Goal: Task Accomplishment & Management: Complete application form

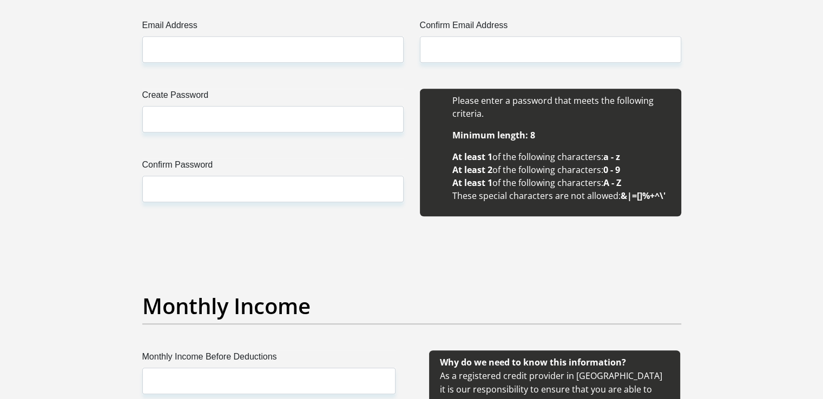
scroll to position [972, 0]
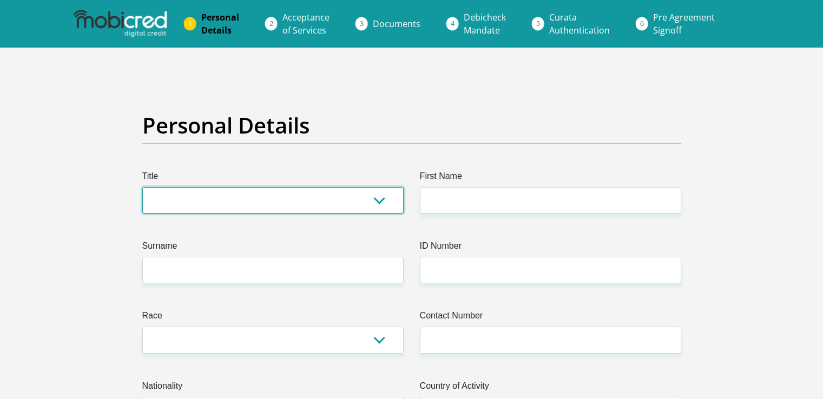
click at [222, 201] on select "Mr Ms Mrs Dr Other" at bounding box center [272, 200] width 261 height 27
select select "Mr"
click at [142, 187] on select "Mr Ms Mrs Dr Other" at bounding box center [272, 200] width 261 height 27
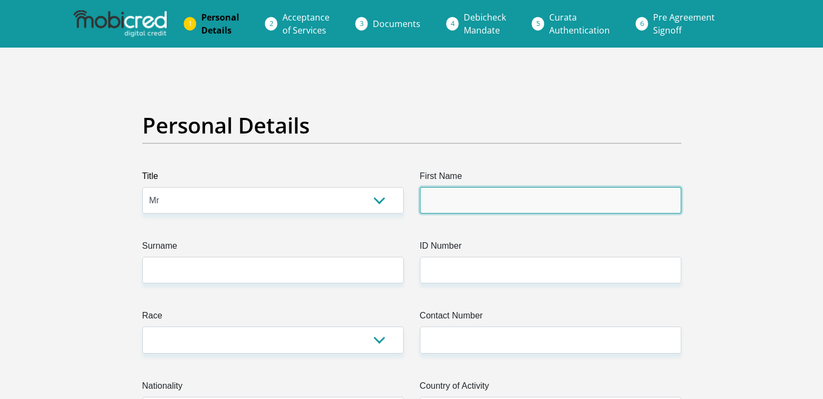
click at [438, 204] on input "First Name" at bounding box center [550, 200] width 261 height 27
type input "Bheki"
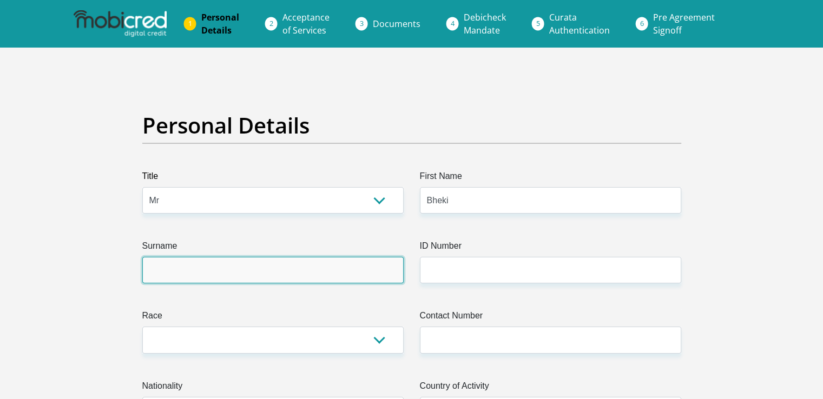
type input "Mofokeng"
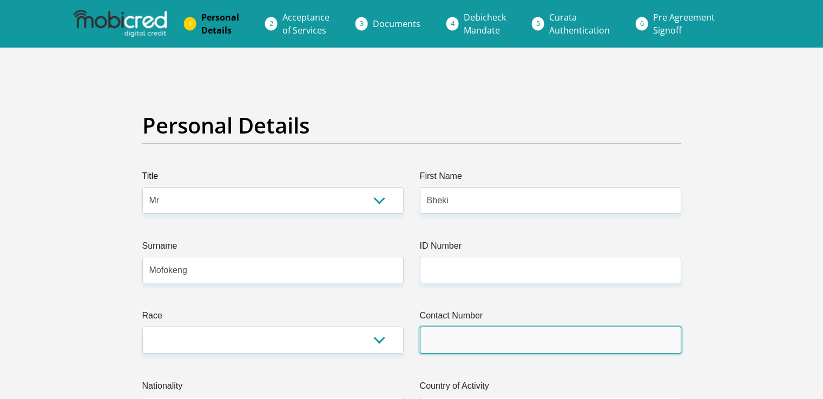
type input "0715119321"
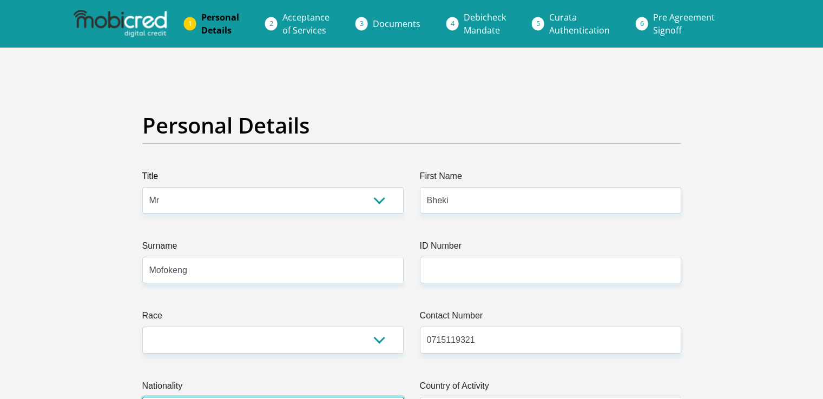
select select "ZAF"
type input "5803/92 Ext 4 RDP"
type input "Botleng"
type input "[PERSON_NAME]"
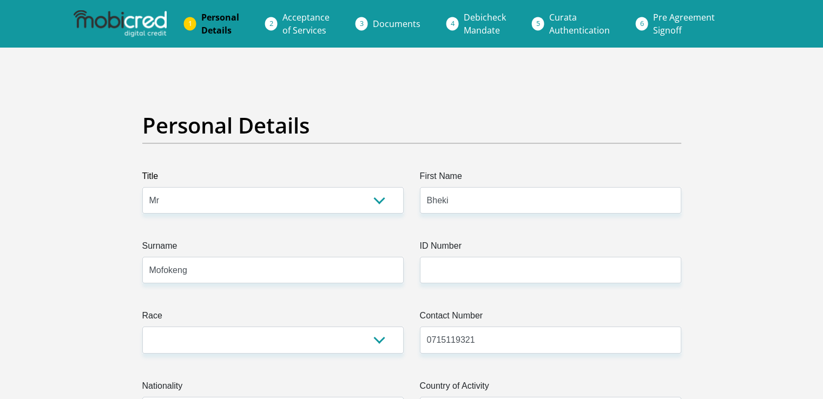
type input "[PERSON_NAME]"
type input "2210"
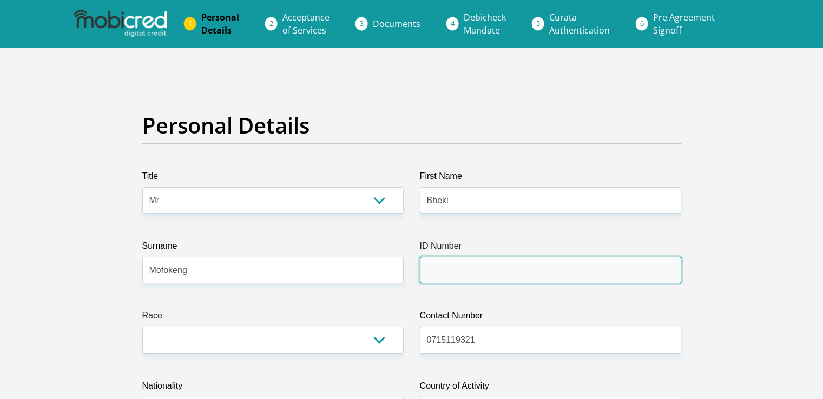
click at [465, 273] on input "ID Number" at bounding box center [550, 270] width 261 height 27
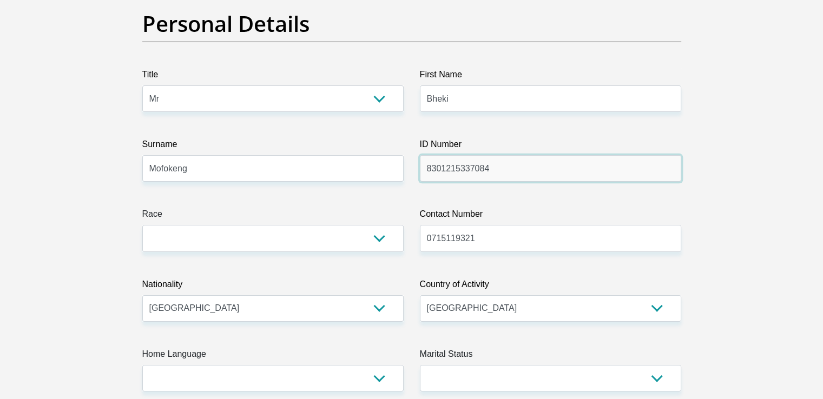
scroll to position [108, 0]
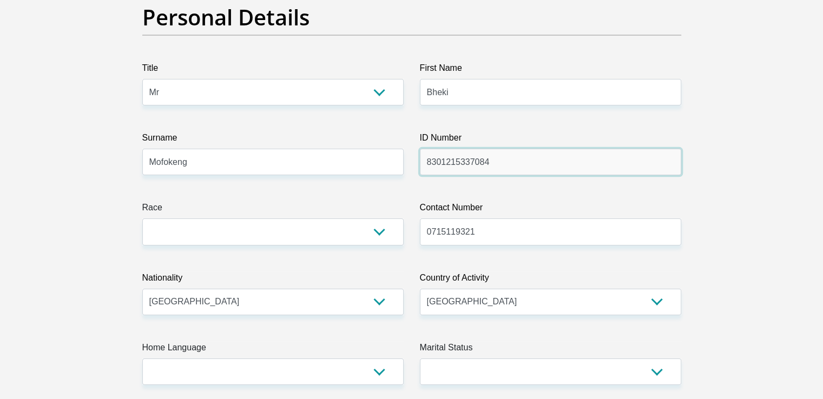
type input "8301215337084"
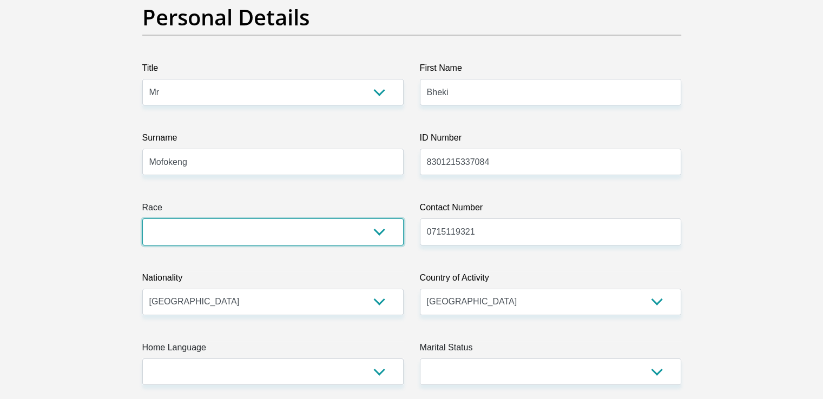
click at [224, 230] on select "Black Coloured Indian White Other" at bounding box center [272, 232] width 261 height 27
select select "1"
click at [142, 219] on select "Black Coloured Indian White Other" at bounding box center [272, 232] width 261 height 27
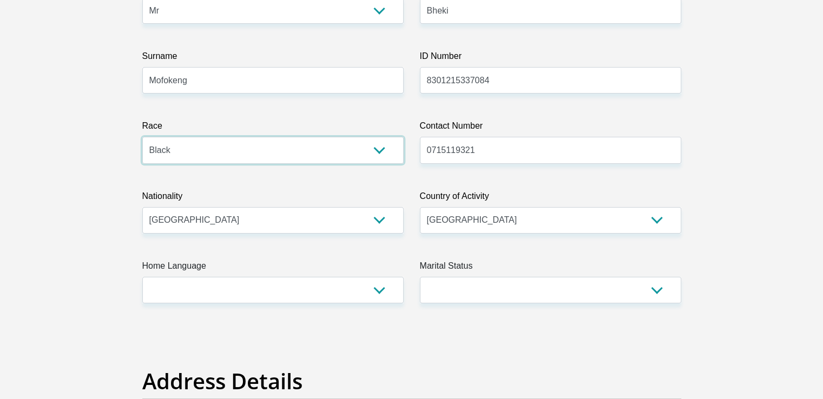
scroll to position [270, 0]
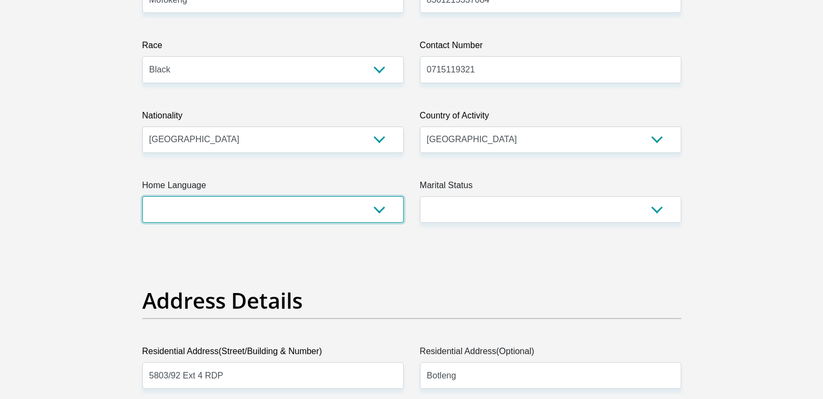
click at [384, 206] on select "Afrikaans English Sepedi South Ndebele Southern Sotho Swati Tsonga Tswana Venda…" at bounding box center [272, 209] width 261 height 27
select select "sot"
click at [142, 196] on select "Afrikaans English Sepedi South Ndebele Southern Sotho Swati Tsonga Tswana Venda…" at bounding box center [272, 209] width 261 height 27
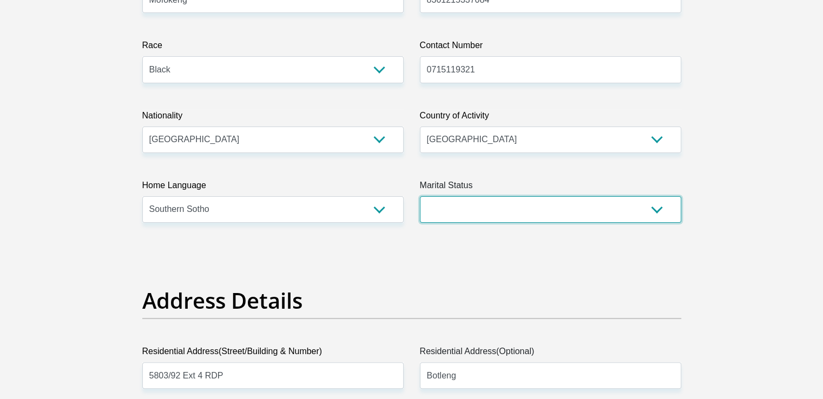
click at [545, 209] on select "Married ANC Single Divorced Widowed Married COP or Customary Law" at bounding box center [550, 209] width 261 height 27
select select "1"
click at [420, 196] on select "Married ANC Single Divorced Widowed Married COP or Customary Law" at bounding box center [550, 209] width 261 height 27
click at [655, 208] on select "Married ANC Single Divorced Widowed Married COP or Customary Law" at bounding box center [550, 209] width 261 height 27
click at [420, 196] on select "Married ANC Single Divorced Widowed Married COP or Customary Law" at bounding box center [550, 209] width 261 height 27
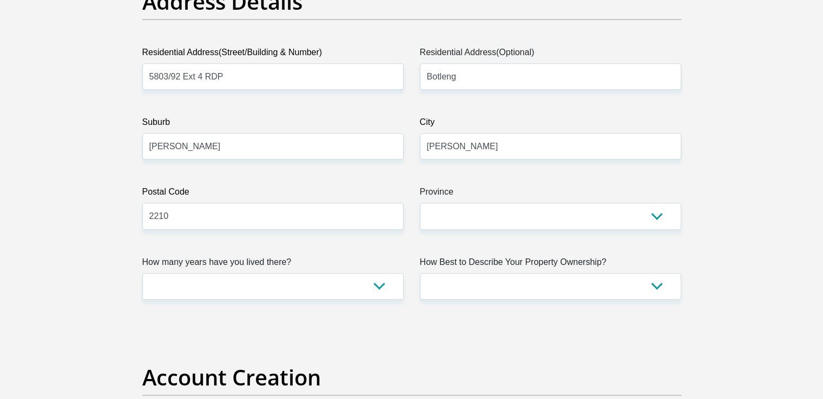
scroll to position [595, 0]
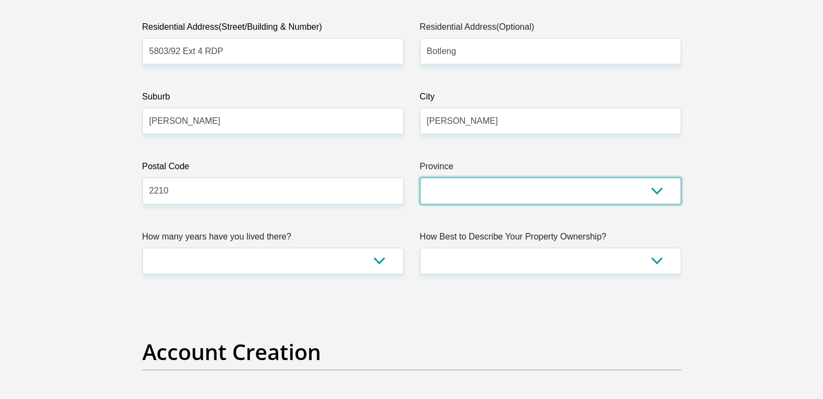
click at [493, 184] on select "Eastern Cape Free State Gauteng KwaZulu-Natal Limpopo Mpumalanga Northern Cape …" at bounding box center [550, 190] width 261 height 27
select select "Mpumalanga"
click at [420, 177] on select "Eastern Cape Free State Gauteng KwaZulu-Natal Limpopo Mpumalanga Northern Cape …" at bounding box center [550, 190] width 261 height 27
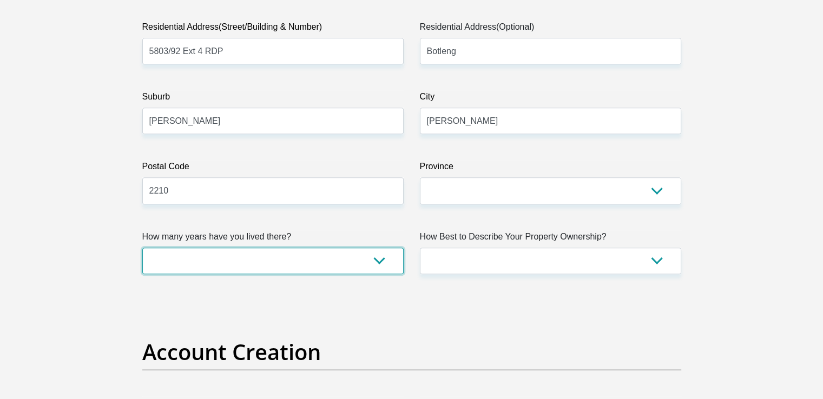
click at [374, 264] on select "less than 1 year 1-3 years 3-5 years 5+ years" at bounding box center [272, 261] width 261 height 27
select select "5"
click at [142, 248] on select "less than 1 year 1-3 years 3-5 years 5+ years" at bounding box center [272, 261] width 261 height 27
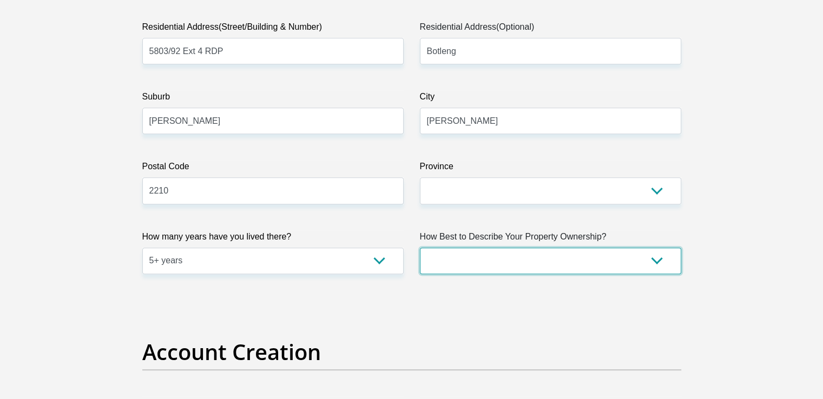
drag, startPoint x: 582, startPoint y: 257, endPoint x: 577, endPoint y: 259, distance: 5.6
click at [582, 257] on select "Owned Rented Family Owned Company Dwelling" at bounding box center [550, 261] width 261 height 27
select select "Owned"
click at [420, 248] on select "Owned Rented Family Owned Company Dwelling" at bounding box center [550, 261] width 261 height 27
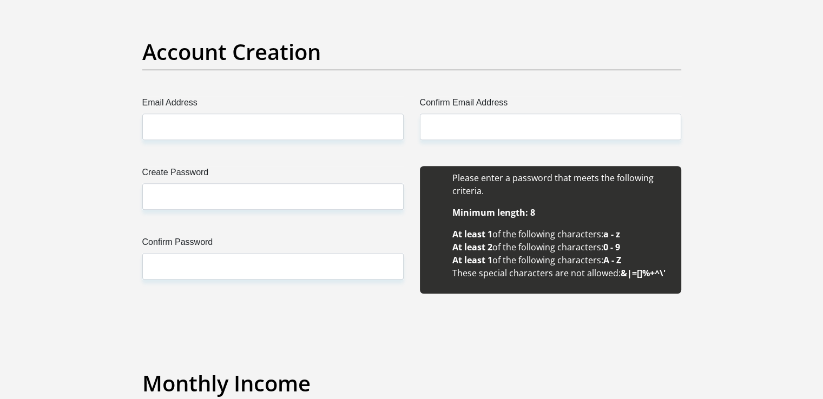
scroll to position [811, 0]
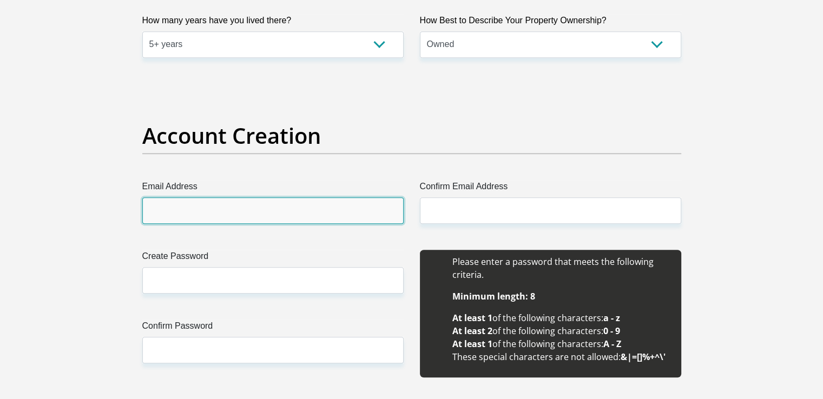
click at [188, 206] on input "Email Address" at bounding box center [272, 210] width 261 height 27
type input "bhekimofokeng@gmail.com"
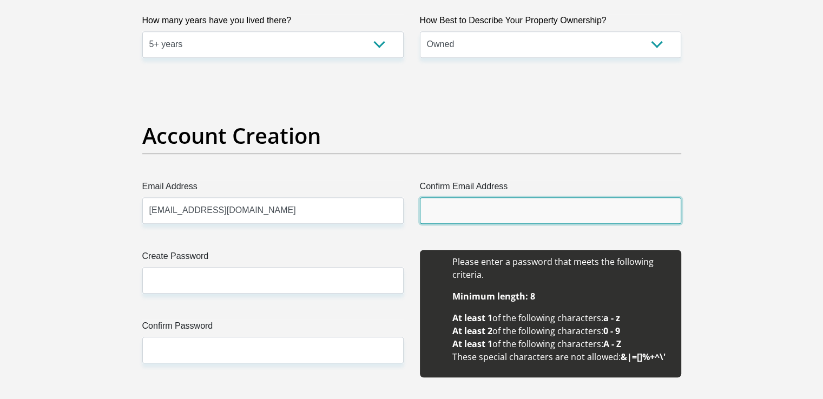
type input "bhekimofokeng@gmail.com"
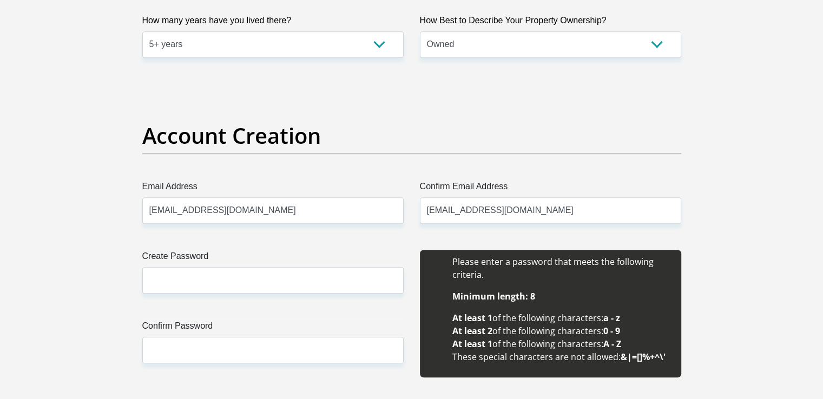
type input "Bheki"
type input "Mofokeng"
type input "0715119321"
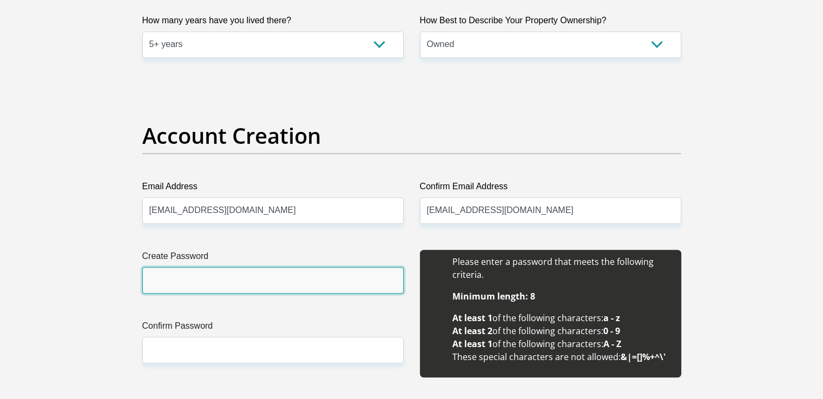
click at [194, 282] on input "Create Password" at bounding box center [272, 280] width 261 height 27
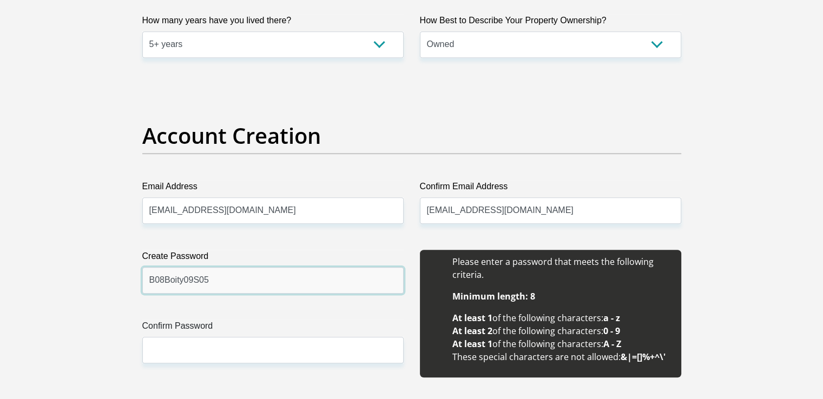
type input "B08Boity09S05"
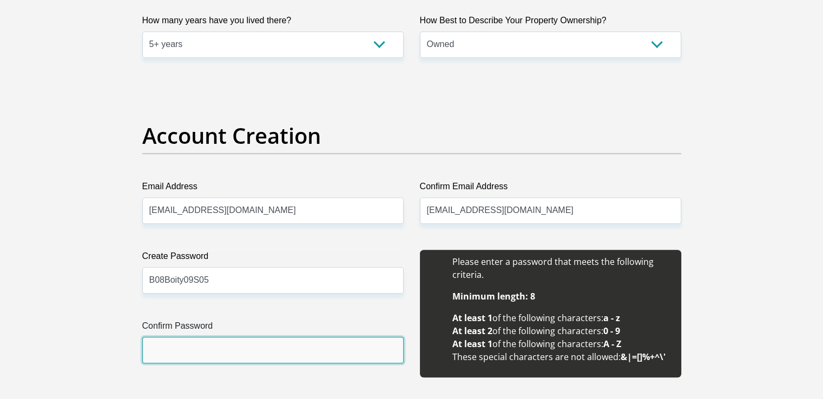
click at [226, 354] on input "Confirm Password" at bounding box center [272, 350] width 261 height 27
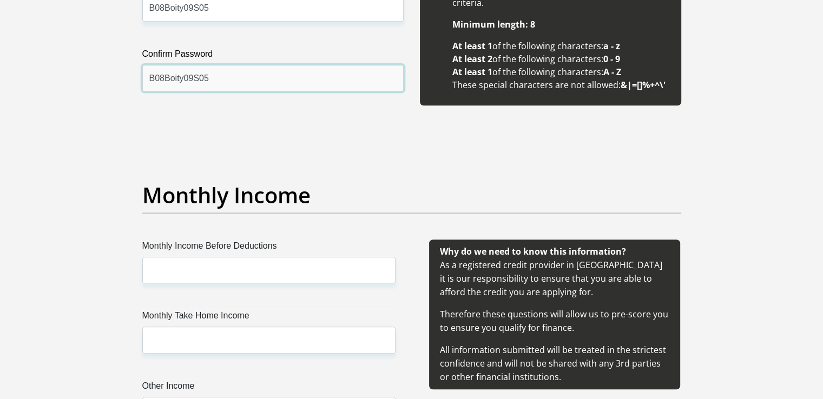
scroll to position [1136, 0]
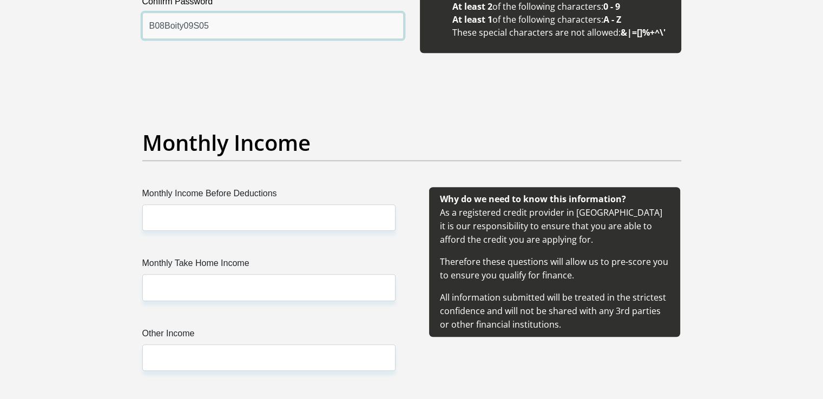
type input "B08Boity09S05"
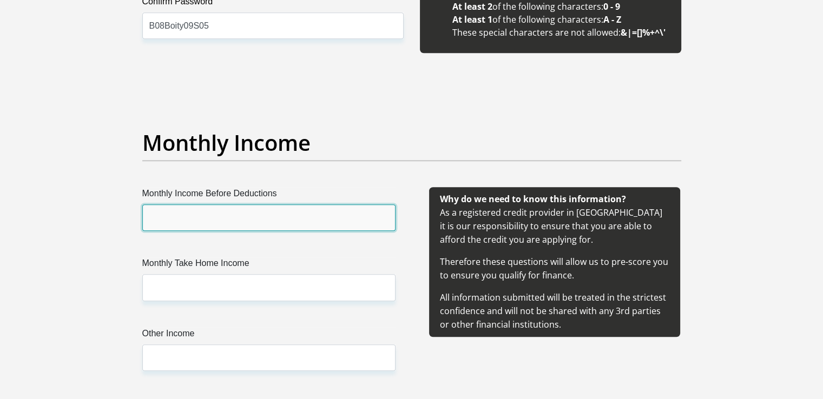
click at [229, 209] on input "Monthly Income Before Deductions" at bounding box center [268, 217] width 253 height 27
type input "56000"
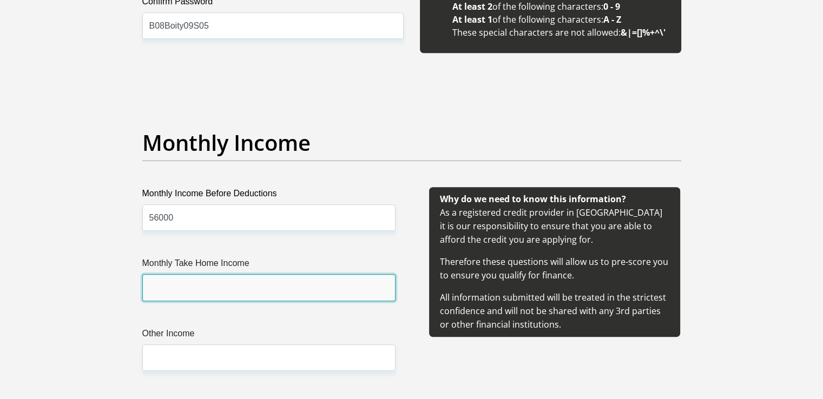
click at [228, 286] on input "Monthly Take Home Income" at bounding box center [268, 287] width 253 height 27
type input "40600"
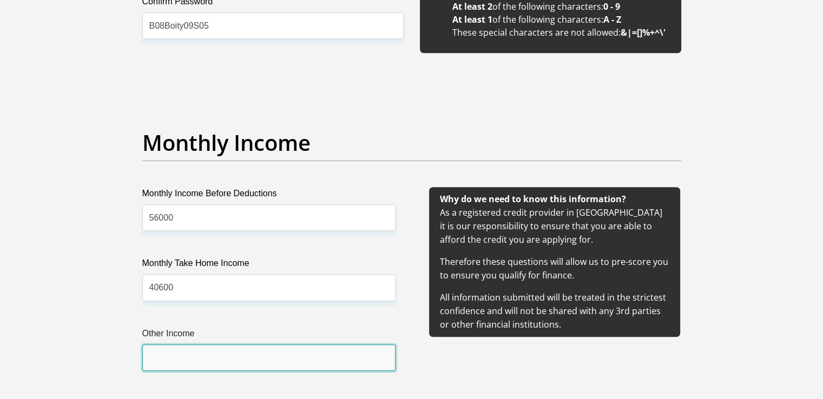
click at [172, 358] on input "Other Income" at bounding box center [268, 358] width 253 height 27
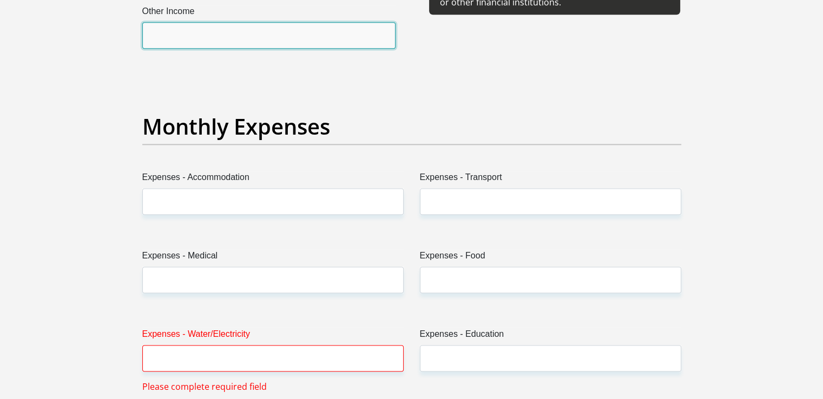
scroll to position [1460, 0]
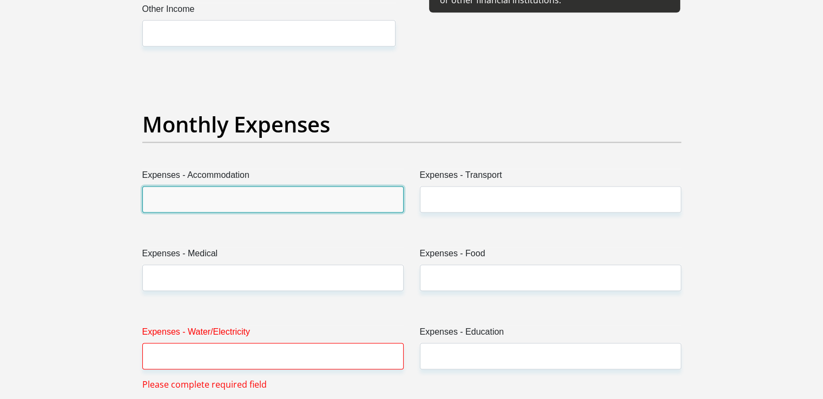
click at [230, 200] on input "Expenses - Accommodation" at bounding box center [272, 199] width 261 height 27
type input "0"
type input "500"
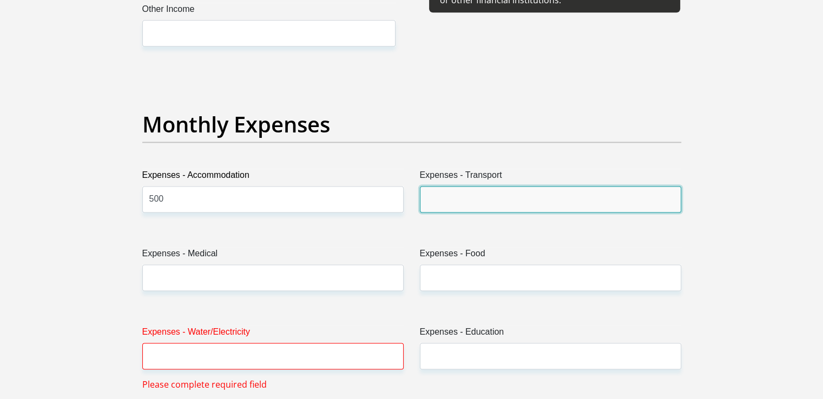
click at [445, 202] on input "Expenses - Transport" at bounding box center [550, 199] width 261 height 27
type input "1500"
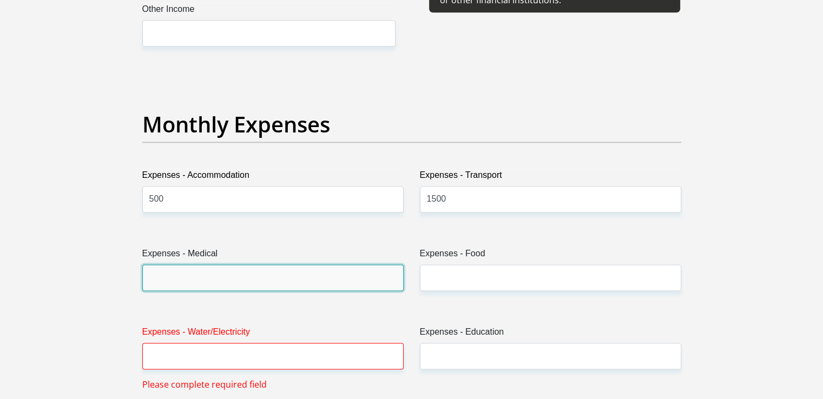
click at [319, 273] on input "Expenses - Medical" at bounding box center [272, 278] width 261 height 27
type input "0"
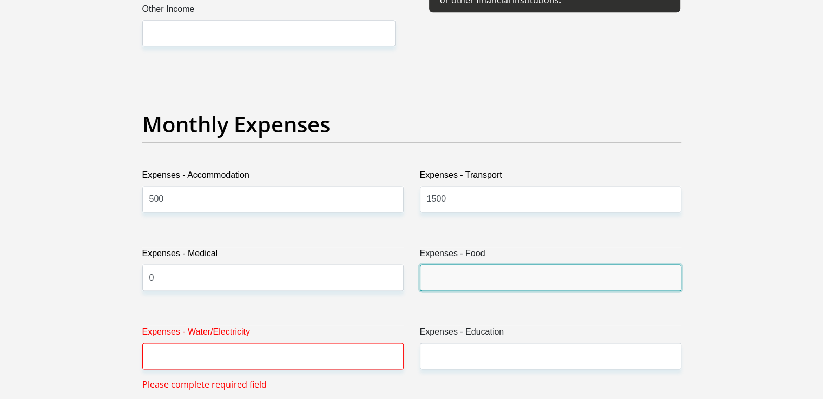
click at [517, 284] on input "Expenses - Food" at bounding box center [550, 278] width 261 height 27
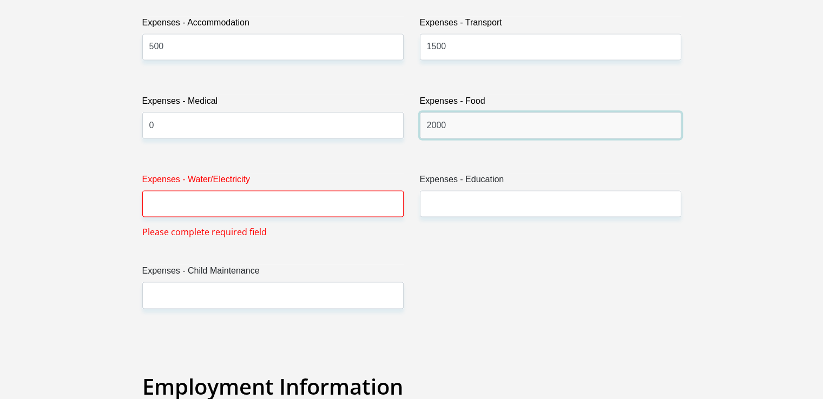
scroll to position [1623, 0]
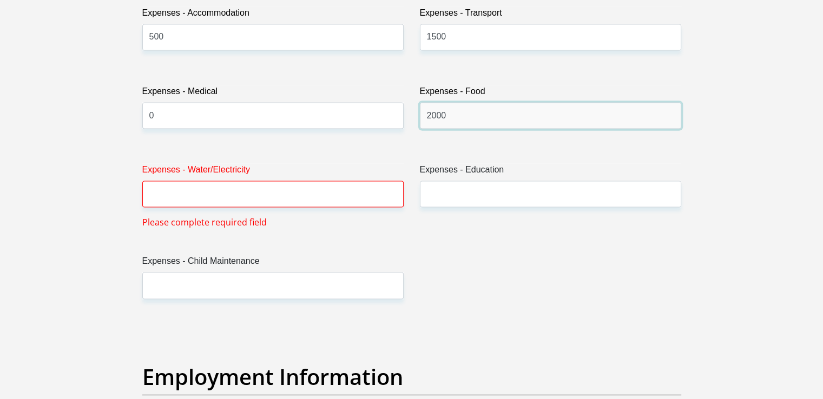
type input "2000"
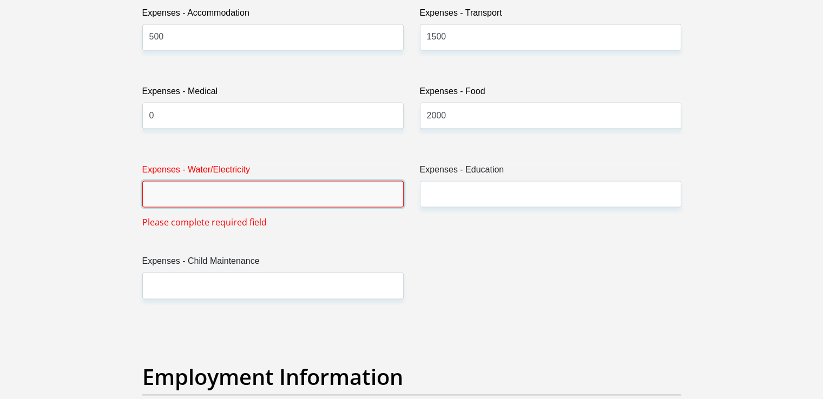
click at [255, 196] on input "Expenses - Water/Electricity" at bounding box center [272, 194] width 261 height 27
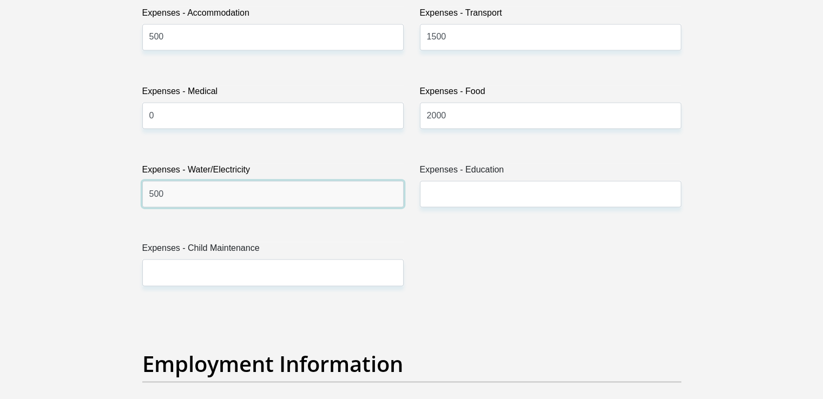
scroll to position [1406, 0]
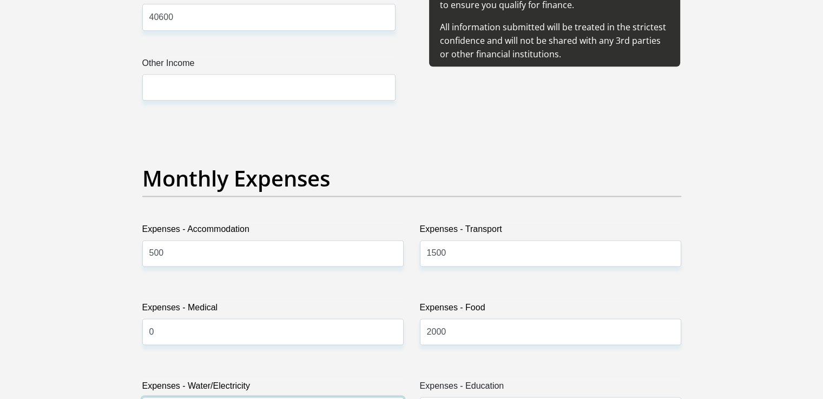
type input "500"
click at [193, 251] on input "500" at bounding box center [272, 253] width 261 height 27
type input "5"
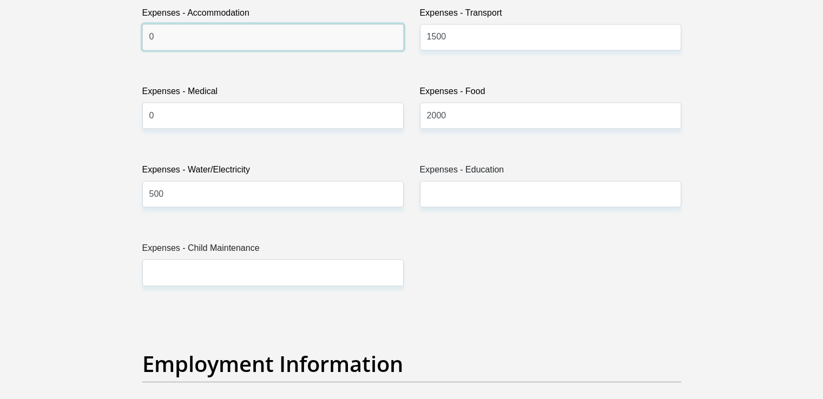
type input "0"
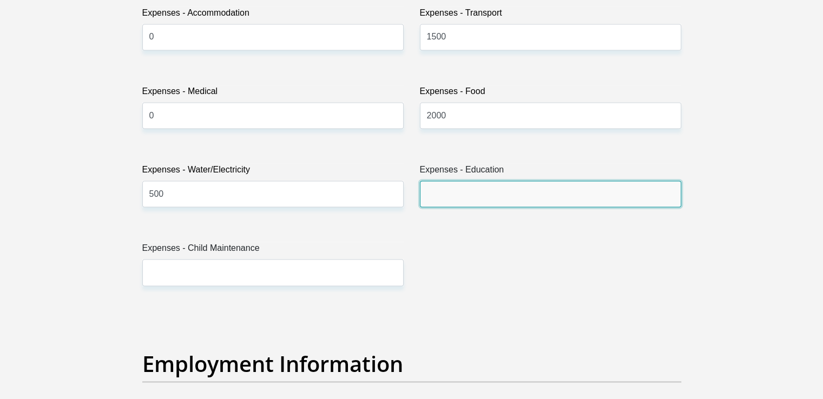
click at [488, 190] on input "Expenses - Education" at bounding box center [550, 194] width 261 height 27
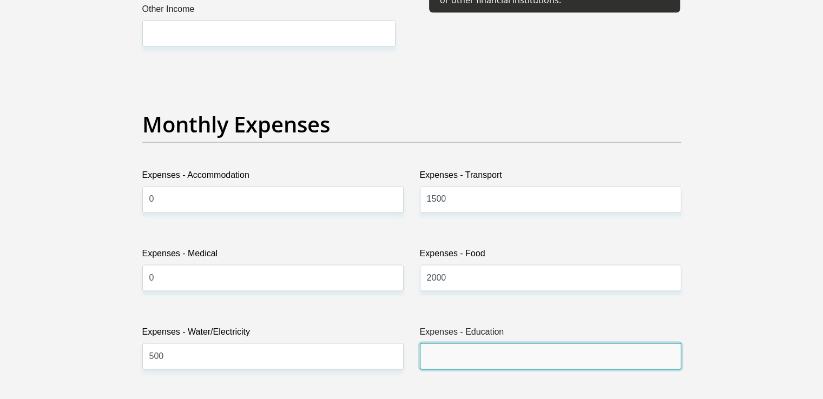
scroll to position [1460, 0]
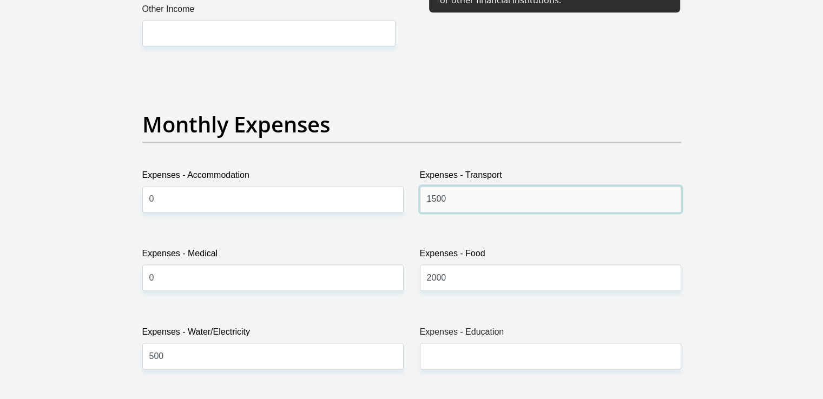
click at [460, 195] on input "1500" at bounding box center [550, 199] width 261 height 27
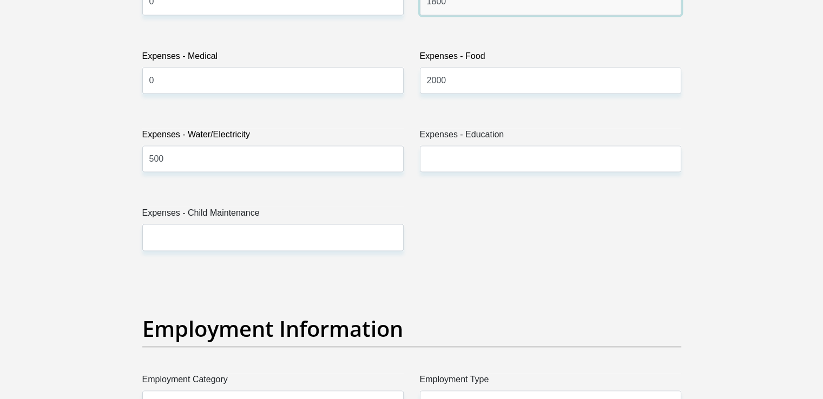
scroll to position [1677, 0]
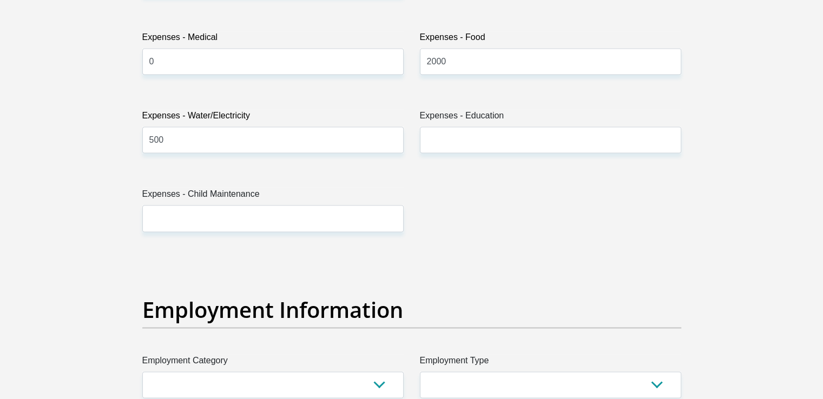
type input "1800"
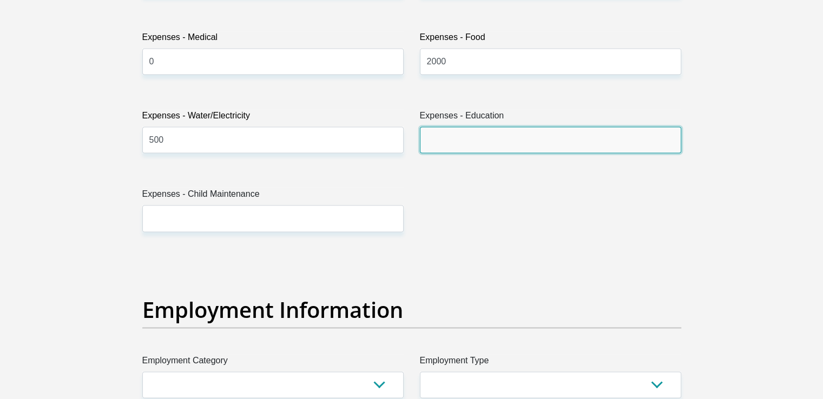
click at [472, 140] on input "Expenses - Education" at bounding box center [550, 140] width 261 height 27
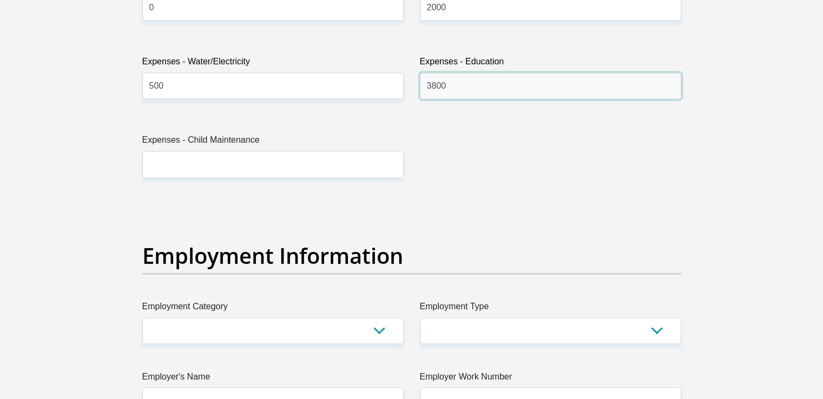
type input "3800"
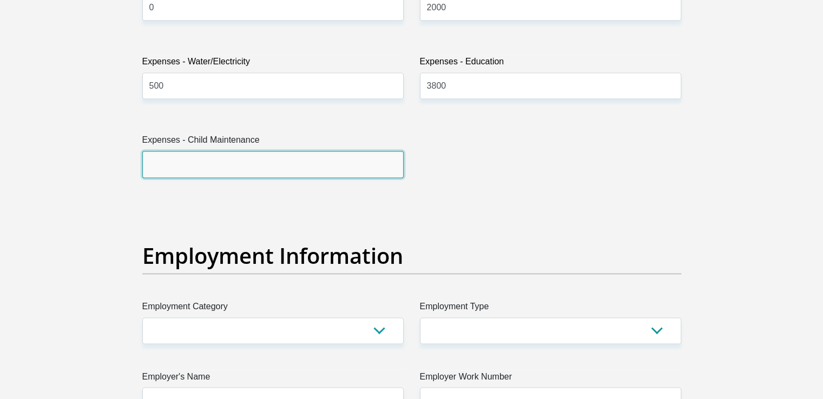
click at [197, 168] on input "Expenses - Child Maintenance" at bounding box center [272, 164] width 261 height 27
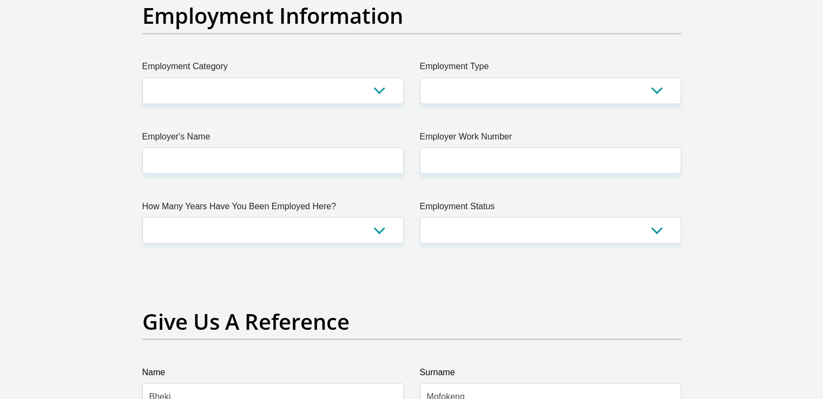
scroll to position [1947, 0]
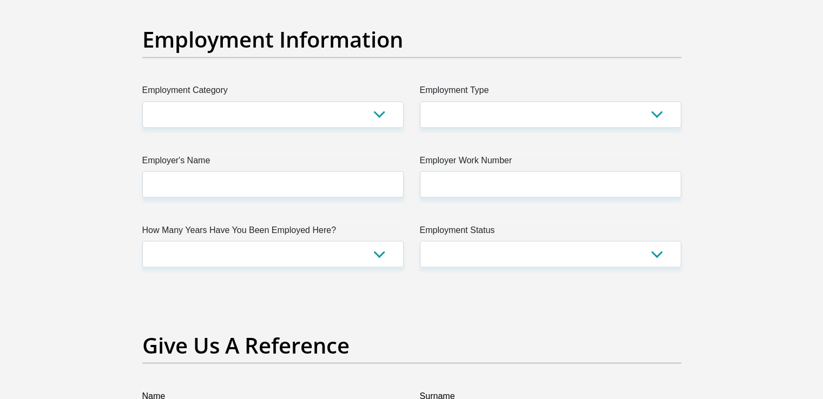
type input "0"
click at [230, 106] on select "AGRICULTURE ALCOHOL & TOBACCO CONSTRUCTION MATERIALS METALLURGY EQUIPMENT FOR R…" at bounding box center [272, 114] width 261 height 27
click at [203, 113] on select "AGRICULTURE ALCOHOL & TOBACCO CONSTRUCTION MATERIALS METALLURGY EQUIPMENT FOR R…" at bounding box center [272, 114] width 261 height 27
click at [366, 113] on select "AGRICULTURE ALCOHOL & TOBACCO CONSTRUCTION MATERIALS METALLURGY EQUIPMENT FOR R…" at bounding box center [272, 114] width 261 height 27
click at [219, 109] on select "AGRICULTURE ALCOHOL & TOBACCO CONSTRUCTION MATERIALS METALLURGY EQUIPMENT FOR R…" at bounding box center [272, 114] width 261 height 27
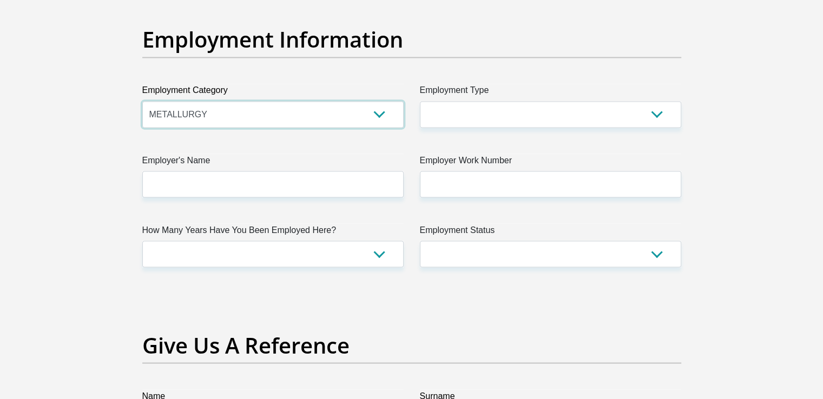
drag, startPoint x: 378, startPoint y: 118, endPoint x: 383, endPoint y: 122, distance: 6.6
click at [378, 118] on select "AGRICULTURE ALCOHOL & TOBACCO CONSTRUCTION MATERIALS METALLURGY EQUIPMENT FOR R…" at bounding box center [272, 114] width 261 height 27
select select "21"
click at [142, 101] on select "AGRICULTURE ALCOHOL & TOBACCO CONSTRUCTION MATERIALS METALLURGY EQUIPMENT FOR R…" at bounding box center [272, 114] width 261 height 27
click at [450, 114] on select "College/Lecturer Craft Seller Creative Driver Executive Farmer Forces - Non Com…" at bounding box center [550, 114] width 261 height 27
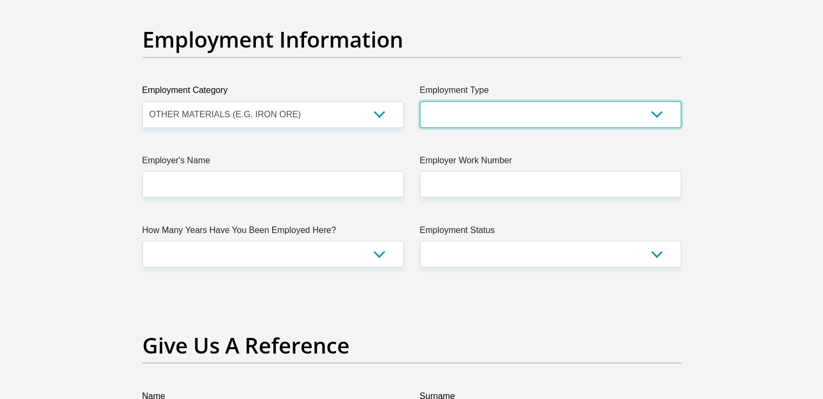
click at [483, 110] on select "College/Lecturer Craft Seller Creative Driver Executive Farmer Forces - Non Com…" at bounding box center [550, 114] width 261 height 27
click at [478, 108] on select "College/Lecturer Craft Seller Creative Driver Executive Farmer Forces - Non Com…" at bounding box center [550, 114] width 261 height 27
select select "Production/Manufacturing"
click at [420, 101] on select "College/Lecturer Craft Seller Creative Driver Executive Farmer Forces - Non Com…" at bounding box center [550, 114] width 261 height 27
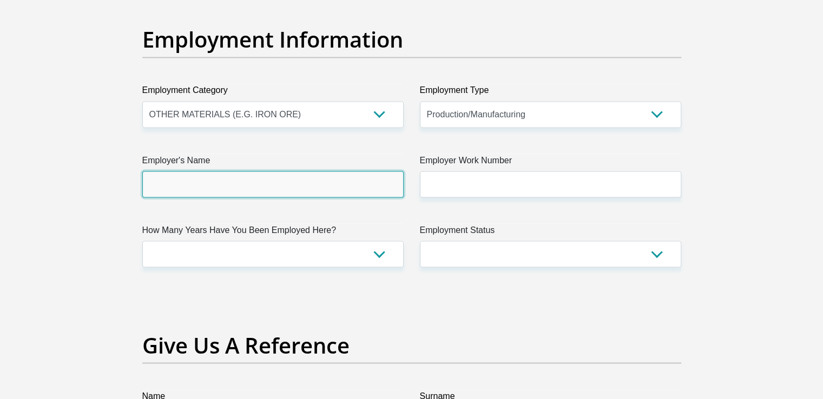
click at [243, 183] on input "Employer's Name" at bounding box center [272, 184] width 261 height 27
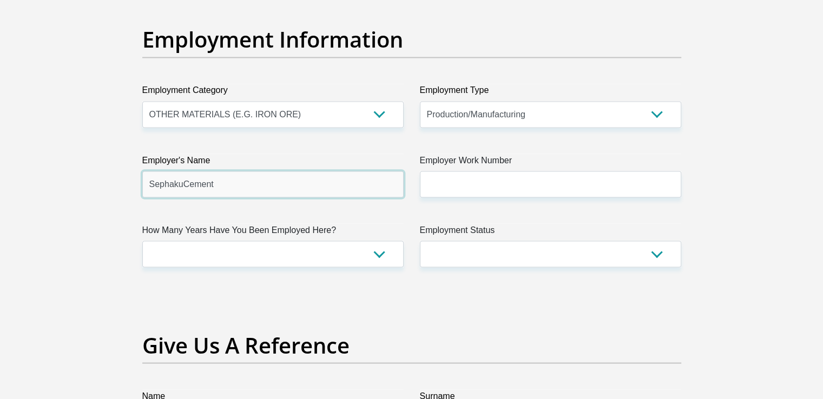
type input "SephakuCement"
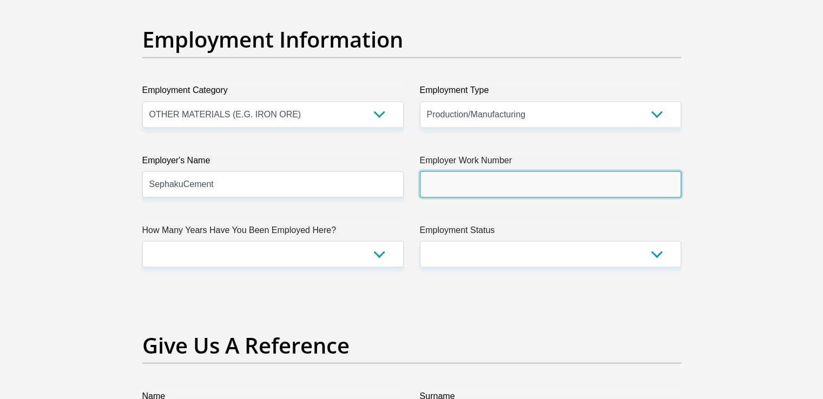
click at [473, 173] on input "Employer Work Number" at bounding box center [550, 184] width 261 height 27
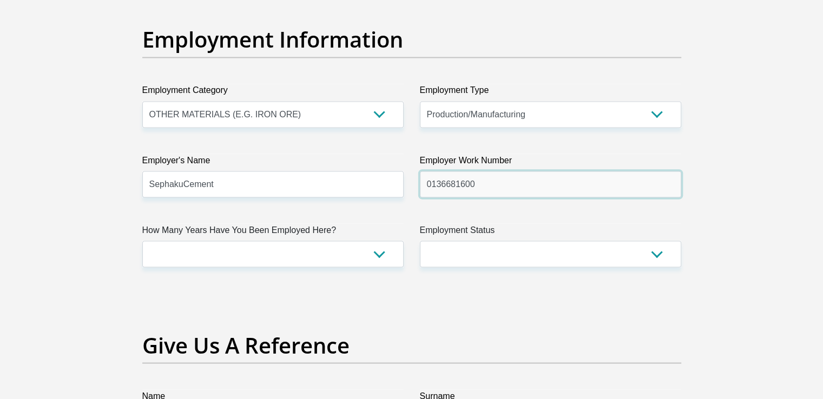
type input "0136681600"
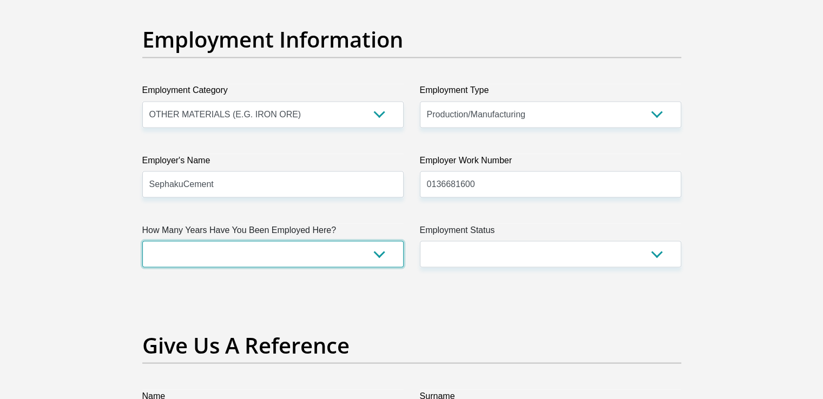
click at [289, 243] on select "less than 1 year 1-3 years 3-5 years 5+ years" at bounding box center [272, 254] width 261 height 27
select select "60"
click at [142, 241] on select "less than 1 year 1-3 years 3-5 years 5+ years" at bounding box center [272, 254] width 261 height 27
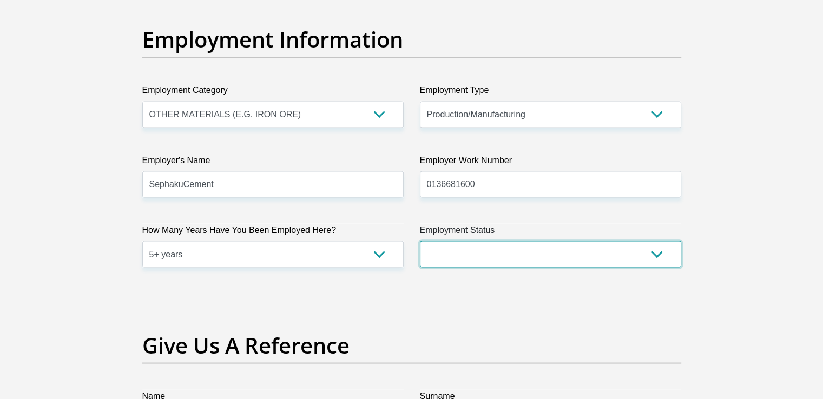
click at [486, 243] on select "Permanent/Full-time Part-time/Casual Contract Worker Self-Employed Housewife Re…" at bounding box center [550, 254] width 261 height 27
click at [483, 256] on select "Permanent/Full-time Part-time/Casual Contract Worker Self-Employed Housewife Re…" at bounding box center [550, 254] width 261 height 27
select select "1"
click at [420, 241] on select "Permanent/Full-time Part-time/Casual Contract Worker Self-Employed Housewife Re…" at bounding box center [550, 254] width 261 height 27
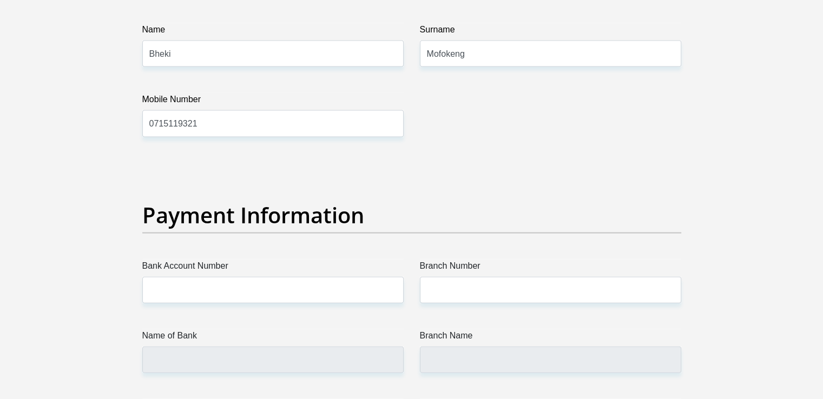
scroll to position [2380, 0]
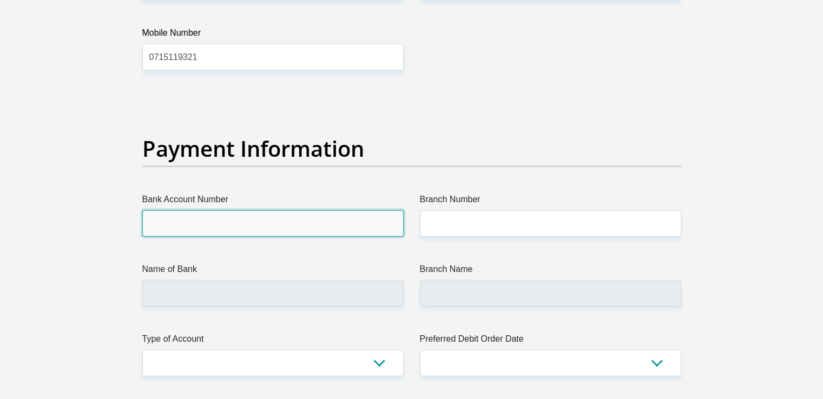
click at [266, 225] on input "Bank Account Number" at bounding box center [272, 223] width 261 height 27
type input "4093650169"
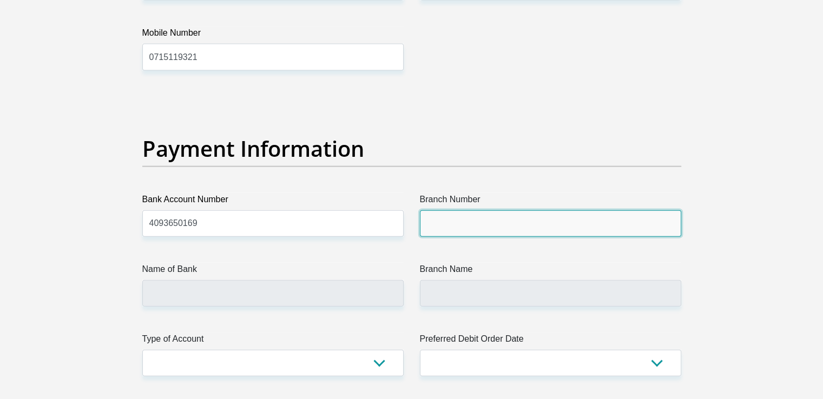
click at [457, 221] on input "Branch Number" at bounding box center [550, 223] width 261 height 27
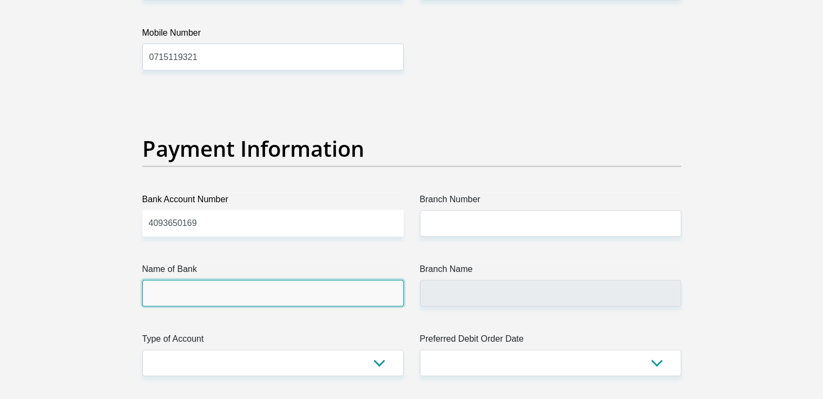
click at [272, 286] on input "Name of Bank" at bounding box center [272, 293] width 261 height 27
click at [251, 290] on input "Name of Bank" at bounding box center [272, 293] width 261 height 27
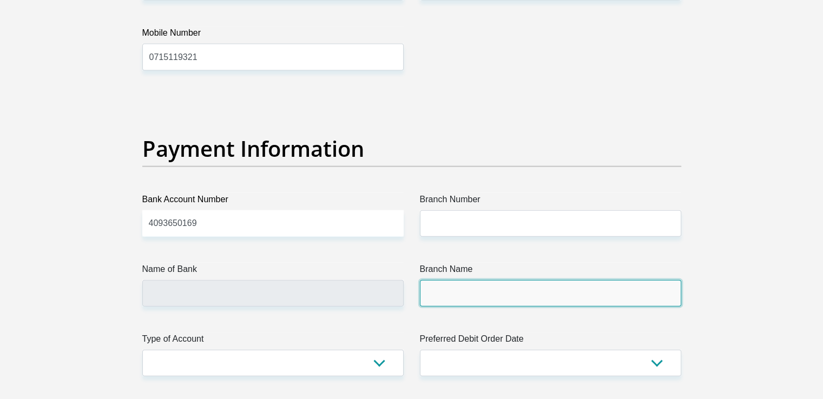
click at [452, 286] on input "Branch Name" at bounding box center [550, 293] width 261 height 27
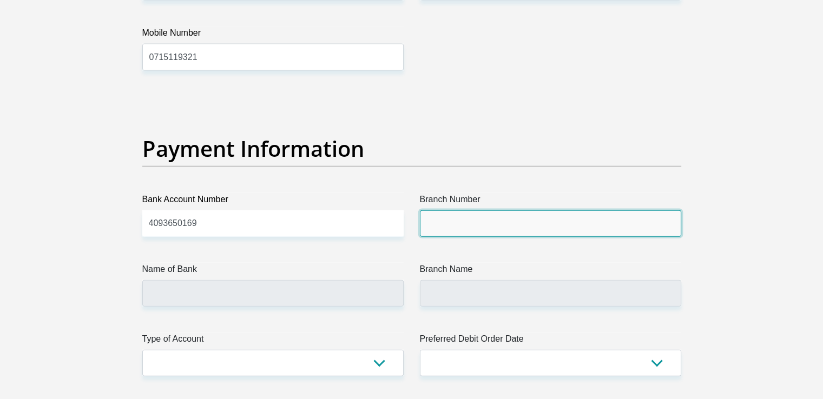
click at [454, 218] on input "Branch Number" at bounding box center [550, 223] width 261 height 27
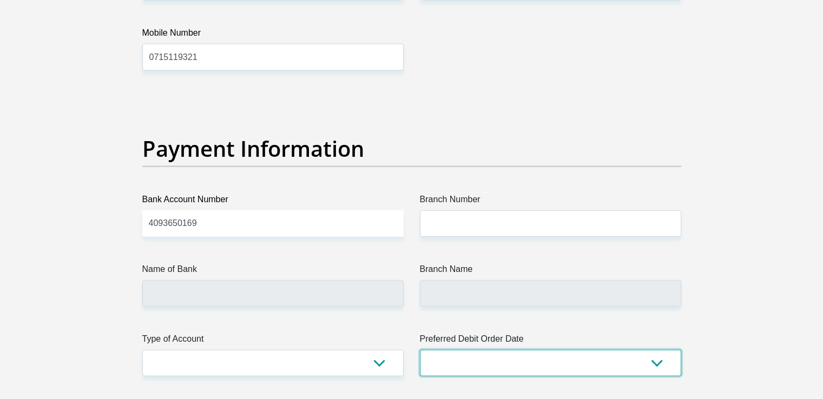
drag, startPoint x: 479, startPoint y: 362, endPoint x: 484, endPoint y: 368, distance: 7.3
click at [480, 362] on select "1st 2nd 3rd 4th 5th 7th 18th 19th 20th 21st 22nd 23rd 24th 25th 26th 27th 28th …" at bounding box center [550, 363] width 261 height 27
select select "26"
click at [420, 350] on select "1st 2nd 3rd 4th 5th 7th 18th 19th 20th 21st 22nd 23rd 24th 25th 26th 27th 28th …" at bounding box center [550, 363] width 261 height 27
click at [468, 367] on select "1st 2nd 3rd 4th 5th 7th 18th 19th 20th 21st 22nd 23rd 24th 25th 26th 27th 28th …" at bounding box center [550, 363] width 261 height 27
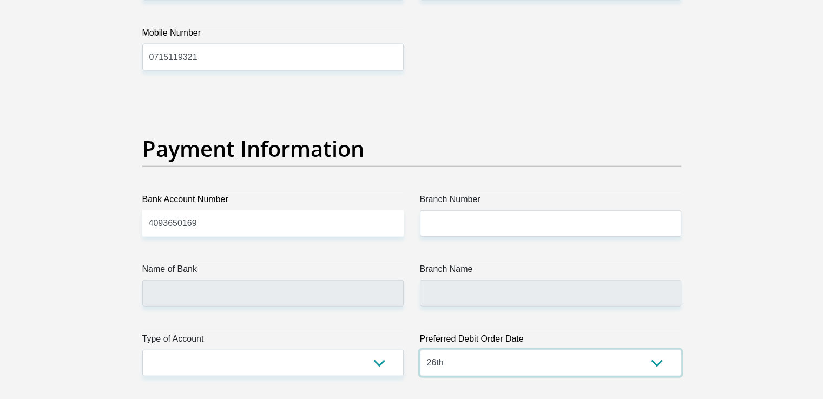
click at [420, 350] on select "1st 2nd 3rd 4th 5th 7th 18th 19th 20th 21st 22nd 23rd 24th 25th 26th 27th 28th …" at bounding box center [550, 363] width 261 height 27
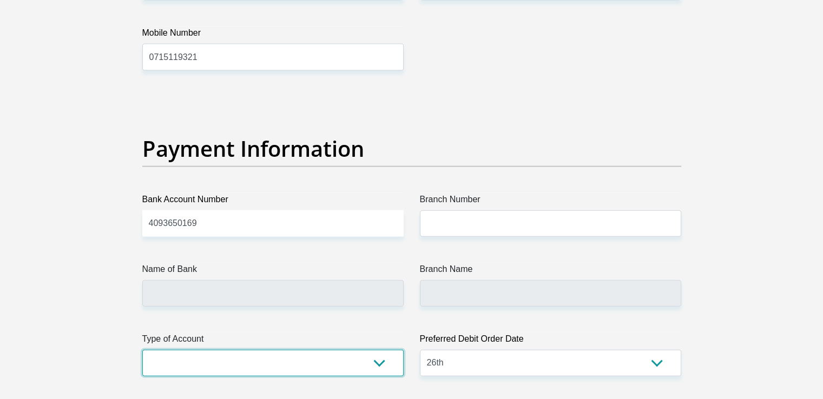
click at [230, 360] on select "Cheque Savings" at bounding box center [272, 363] width 261 height 27
select select "CUR"
click at [142, 350] on select "Cheque Savings" at bounding box center [272, 363] width 261 height 27
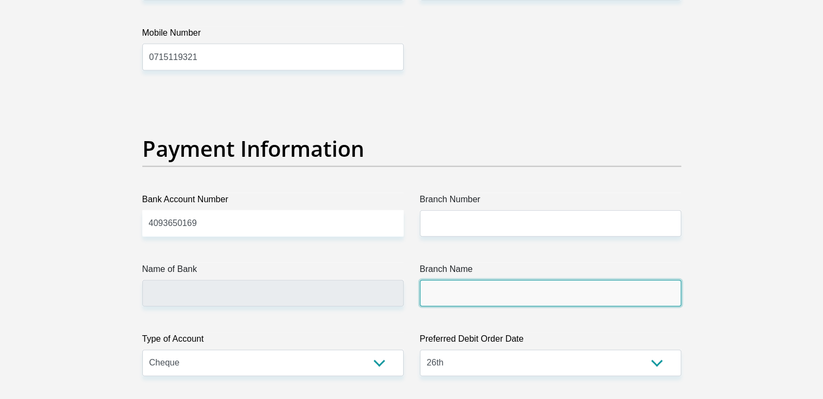
click at [444, 287] on input "Branch Name" at bounding box center [550, 293] width 261 height 27
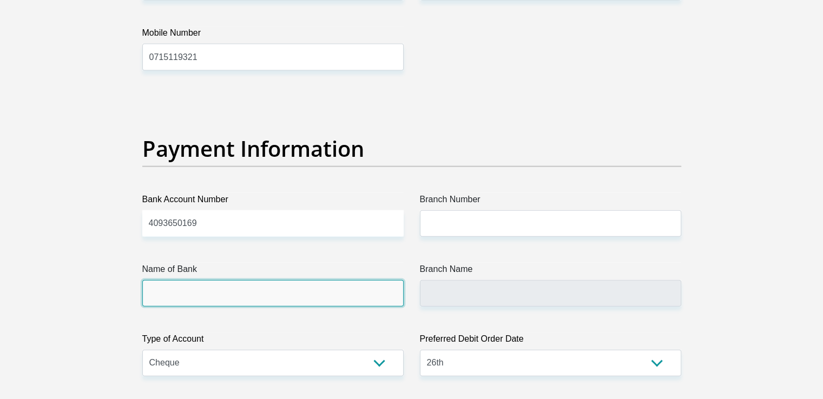
click at [237, 294] on input "Name of Bank" at bounding box center [272, 293] width 261 height 27
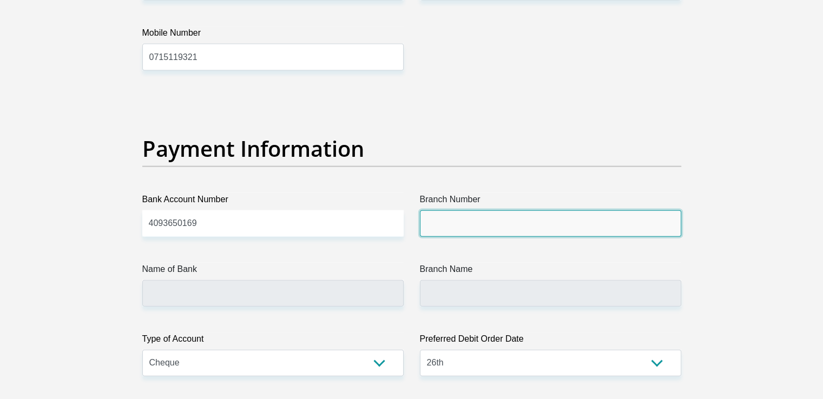
click at [470, 220] on input "Branch Number" at bounding box center [550, 223] width 261 height 27
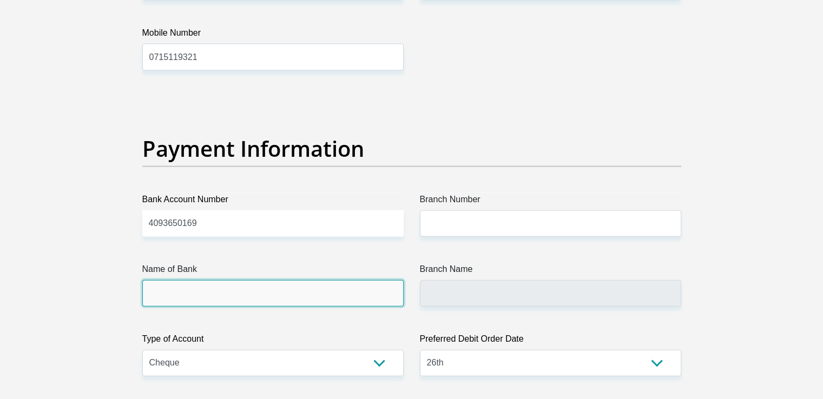
click at [182, 294] on input "Name of Bank" at bounding box center [272, 293] width 261 height 27
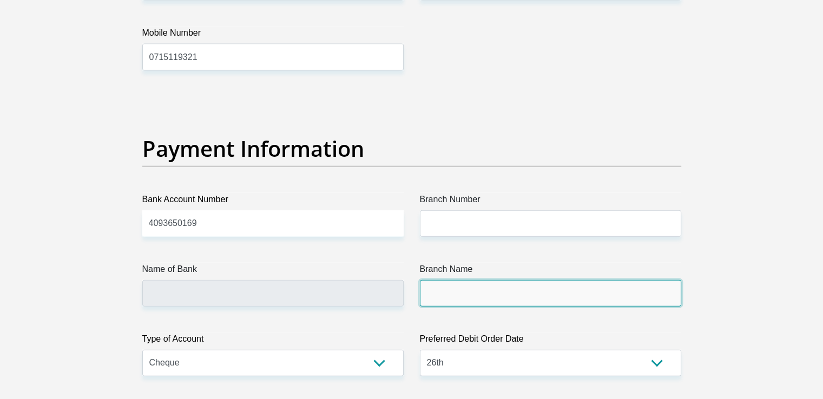
click at [466, 298] on input "Branch Name" at bounding box center [550, 293] width 261 height 27
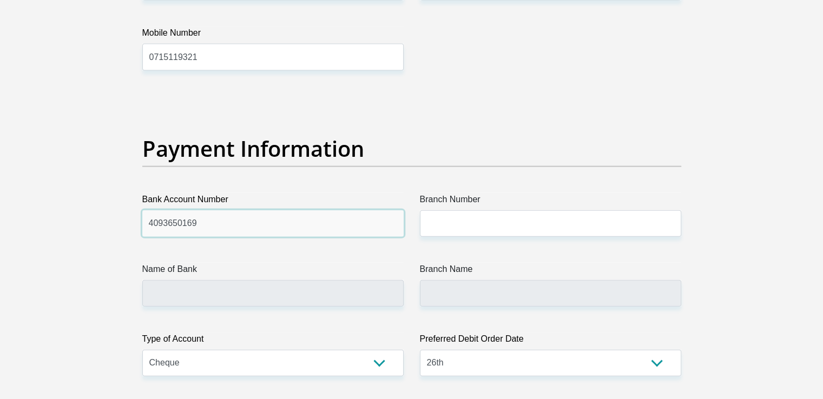
click at [214, 219] on input "4093650169" at bounding box center [272, 223] width 261 height 27
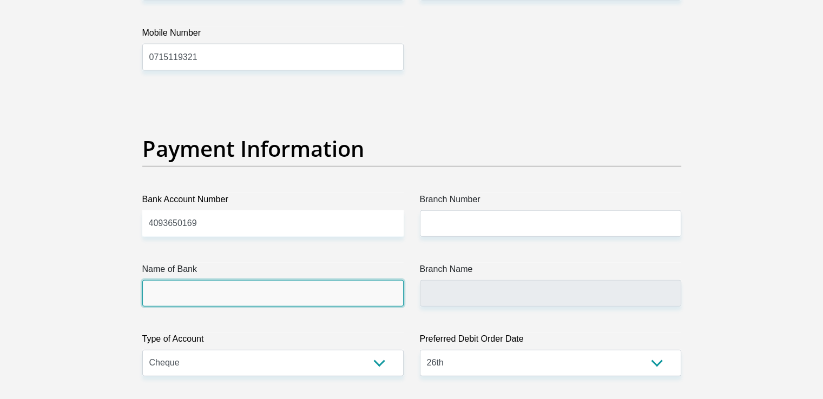
click at [212, 295] on input "Name of Bank" at bounding box center [272, 293] width 261 height 27
click at [260, 295] on input "Name of Bank" at bounding box center [272, 293] width 261 height 27
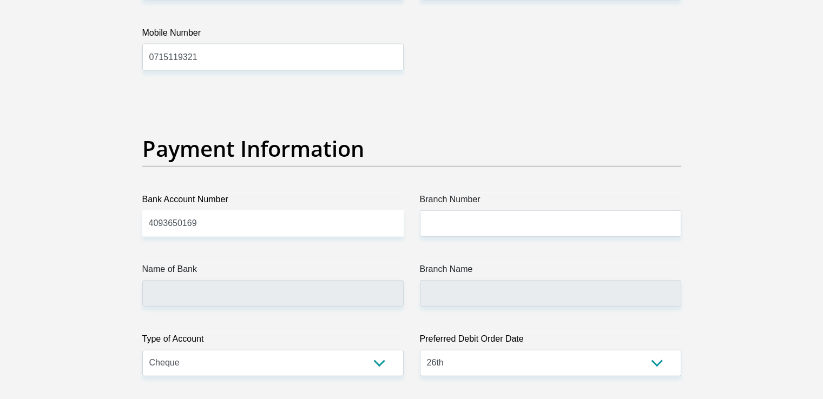
drag, startPoint x: 260, startPoint y: 295, endPoint x: 203, endPoint y: 273, distance: 61.2
click at [203, 273] on label "Name of Bank" at bounding box center [272, 271] width 261 height 17
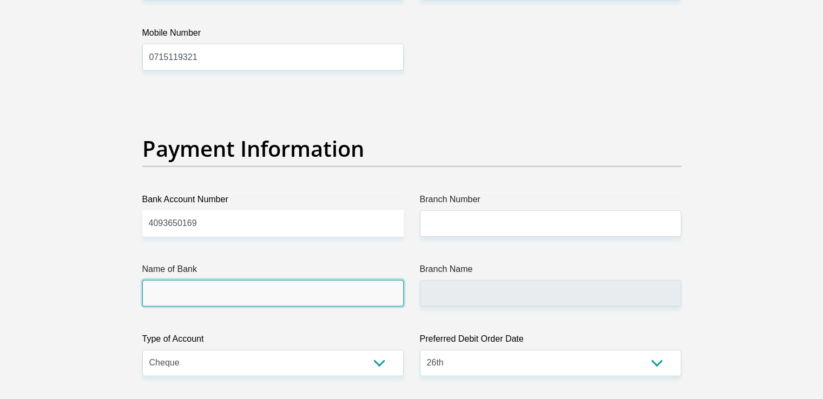
click at [203, 280] on input "Name of Bank" at bounding box center [272, 293] width 261 height 27
click at [227, 291] on input "Name of Bank" at bounding box center [272, 293] width 261 height 27
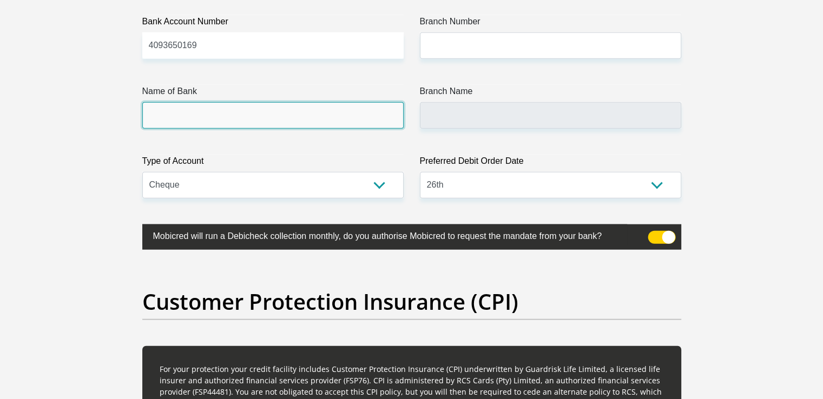
scroll to position [2542, 0]
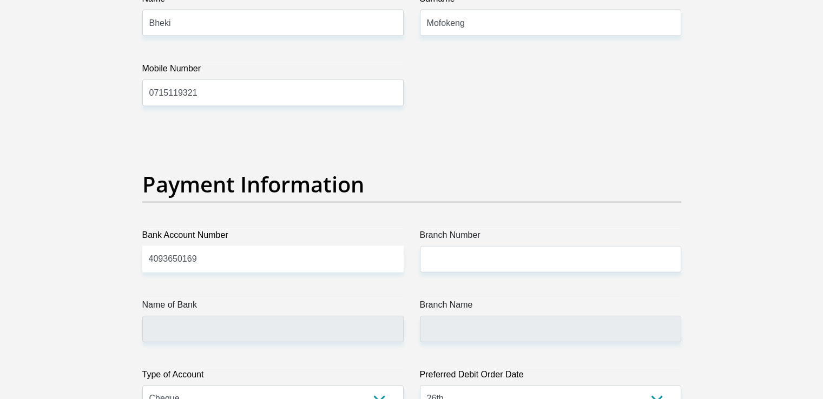
scroll to position [2326, 0]
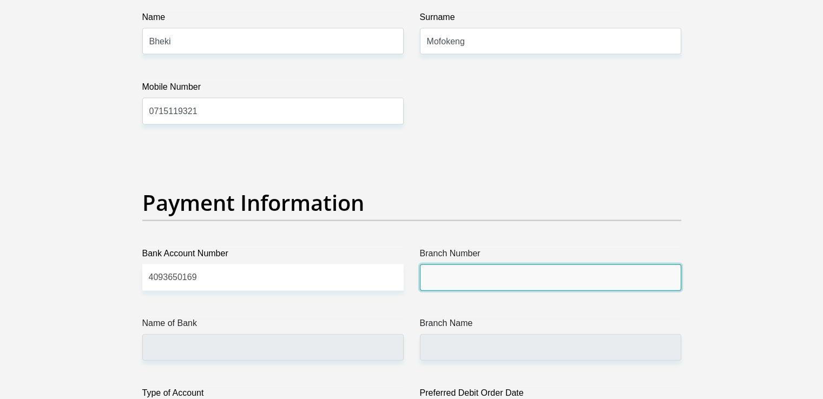
click at [450, 279] on input "Branch Number" at bounding box center [550, 278] width 261 height 27
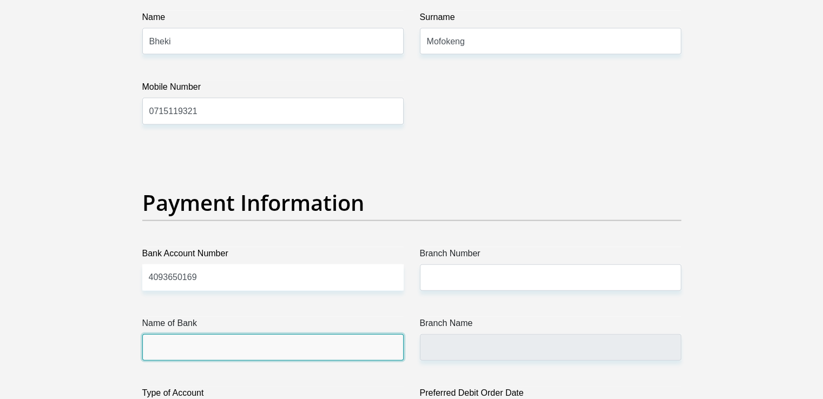
click at [192, 351] on input "Name of Bank" at bounding box center [272, 347] width 261 height 27
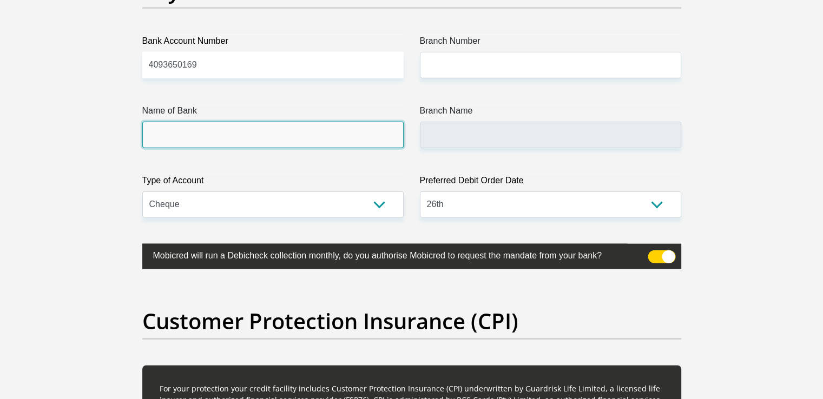
scroll to position [2542, 0]
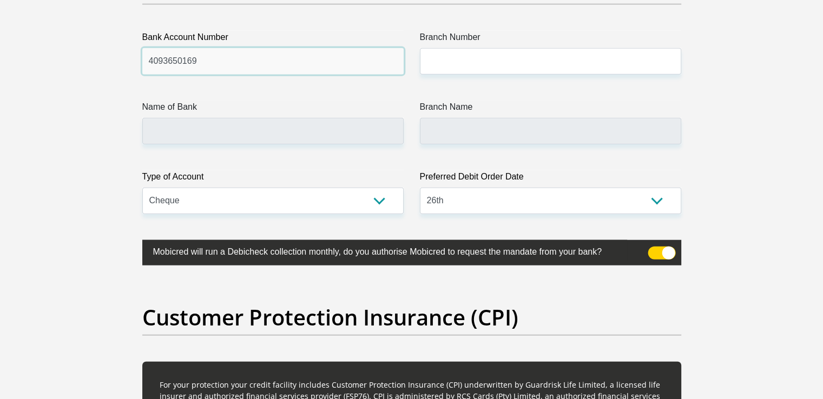
click at [292, 62] on input "4093650169" at bounding box center [272, 61] width 261 height 27
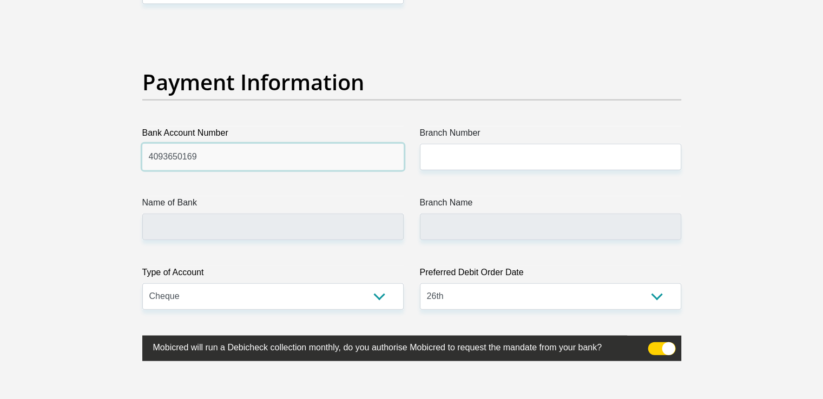
scroll to position [2434, 0]
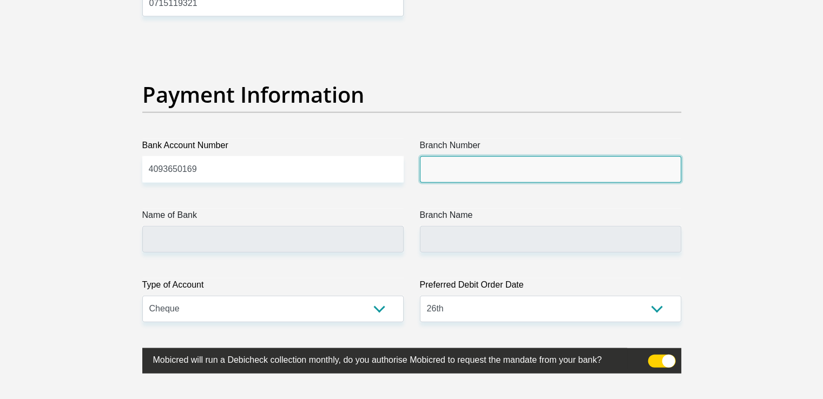
click at [488, 174] on input "Branch Number" at bounding box center [550, 169] width 261 height 27
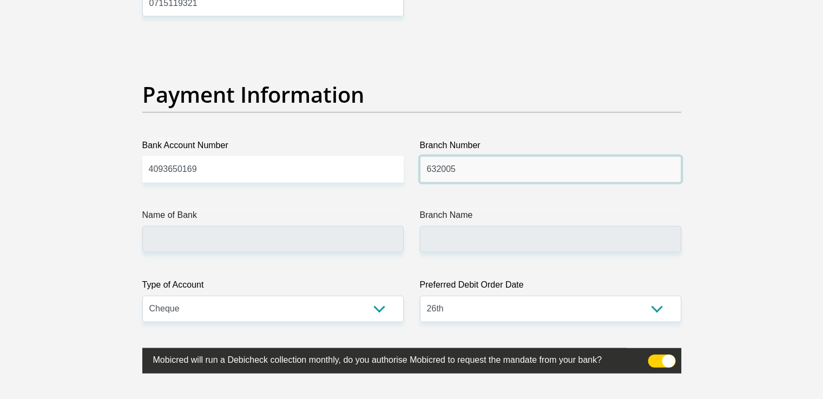
type input "632005"
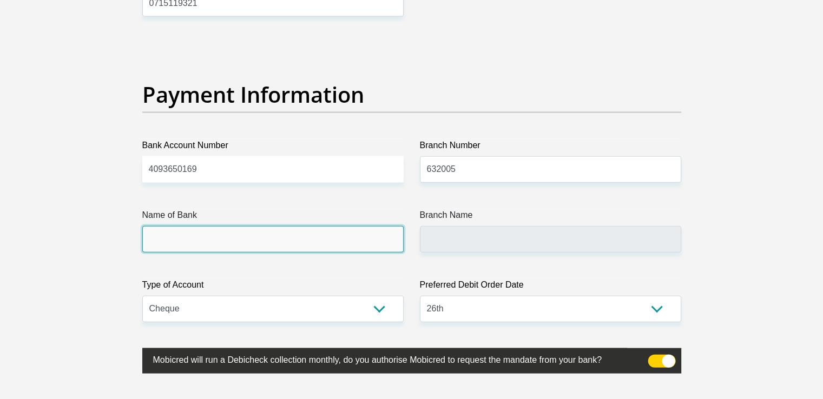
click at [328, 250] on input "Name of Bank" at bounding box center [272, 239] width 261 height 27
type input "ABSA BANK"
type input "ABSA ELECTRONIC SETTLEMENT CNT"
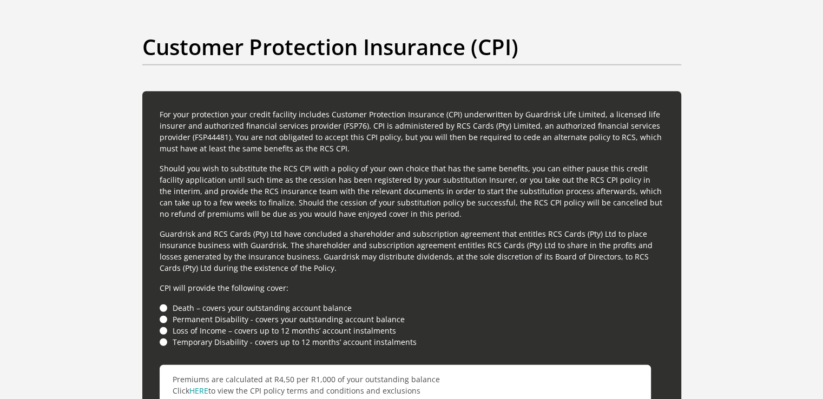
scroll to position [2867, 0]
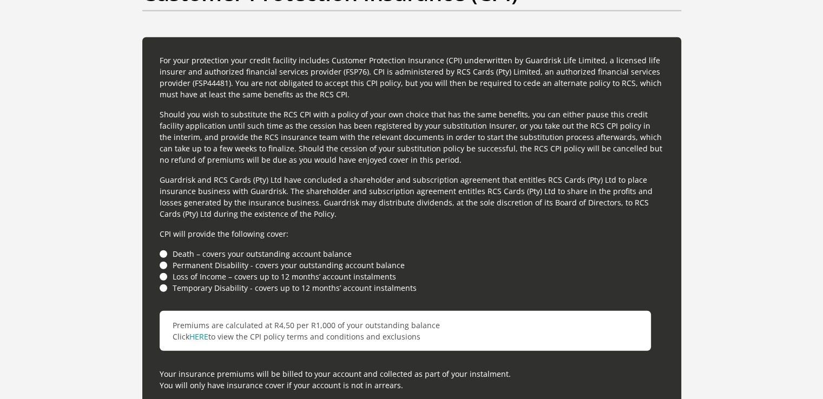
click at [162, 250] on li "Death – covers your outstanding account balance" at bounding box center [412, 253] width 504 height 11
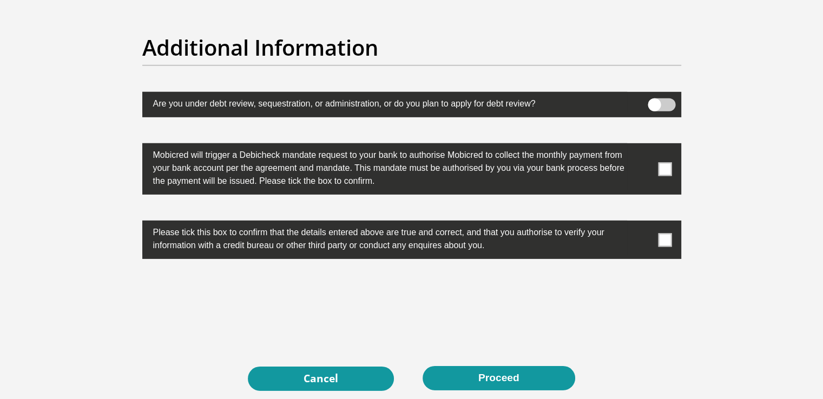
scroll to position [3408, 0]
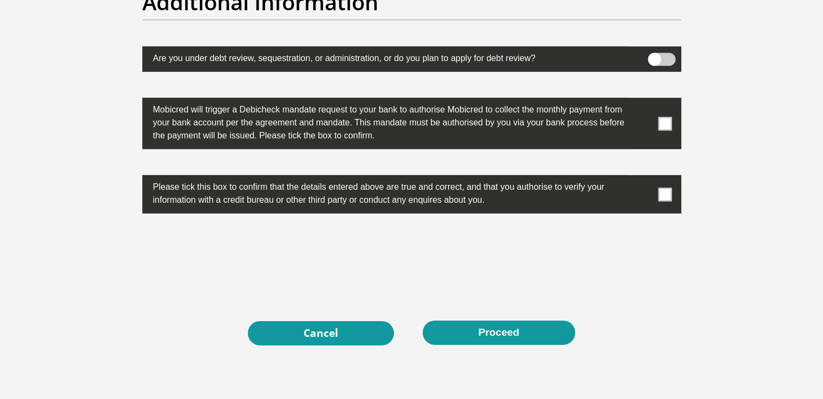
drag, startPoint x: 664, startPoint y: 117, endPoint x: 658, endPoint y: 126, distance: 11.3
click at [664, 117] on span at bounding box center [665, 124] width 14 height 14
click at [643, 101] on input "checkbox" at bounding box center [643, 101] width 0 height 0
click at [659, 194] on span at bounding box center [665, 195] width 14 height 14
click at [643, 178] on input "checkbox" at bounding box center [643, 178] width 0 height 0
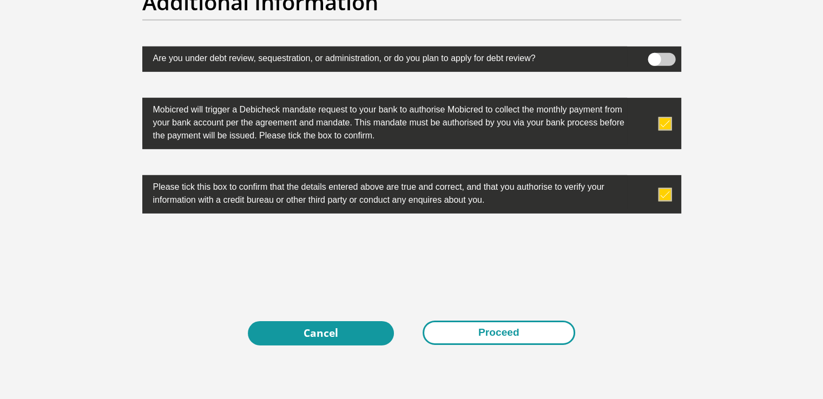
click at [506, 332] on button "Proceed" at bounding box center [498, 333] width 153 height 24
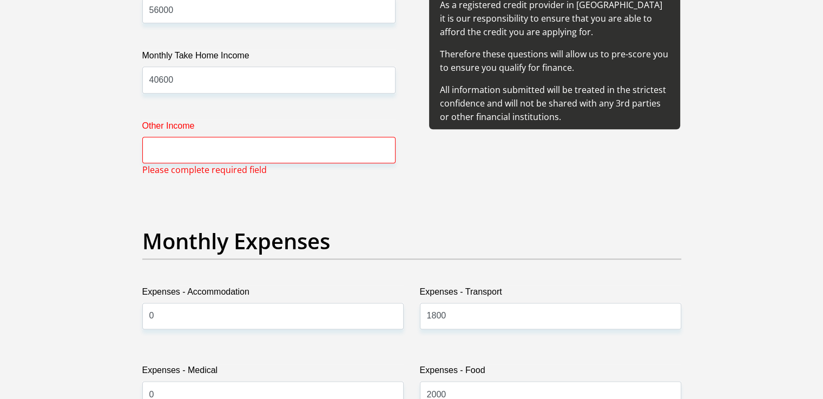
scroll to position [1290, 0]
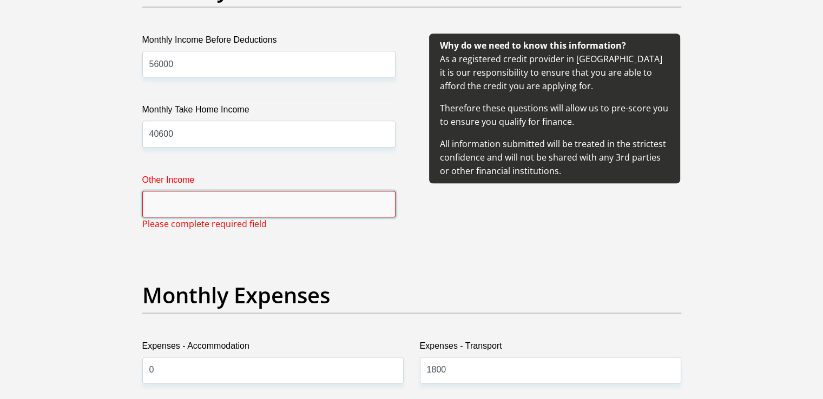
click at [209, 208] on input "Other Income" at bounding box center [268, 204] width 253 height 27
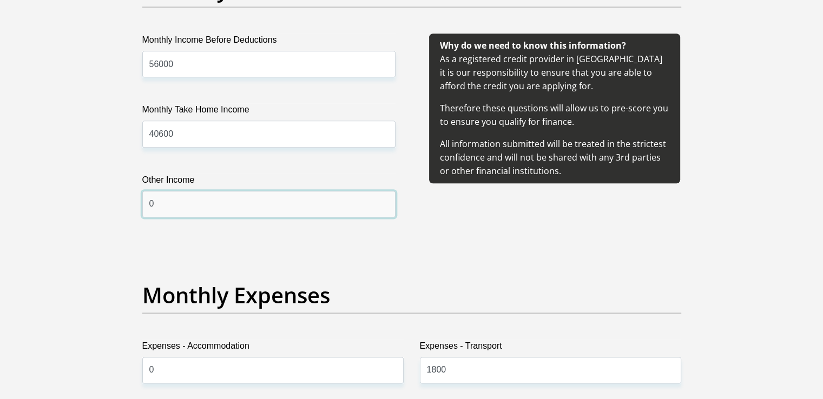
type input "0"
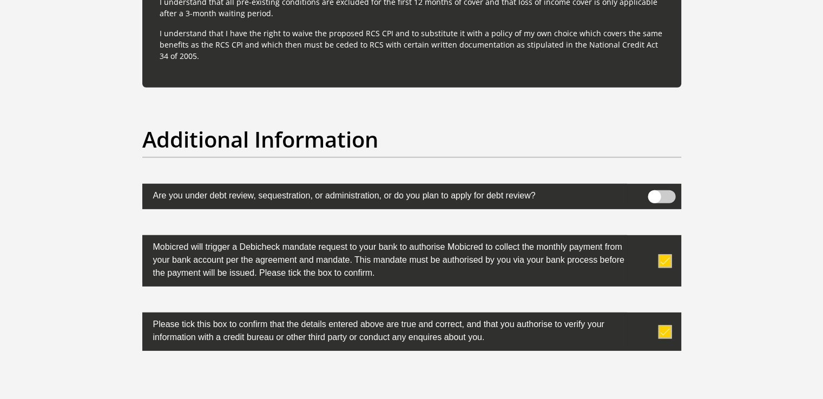
scroll to position [3399, 0]
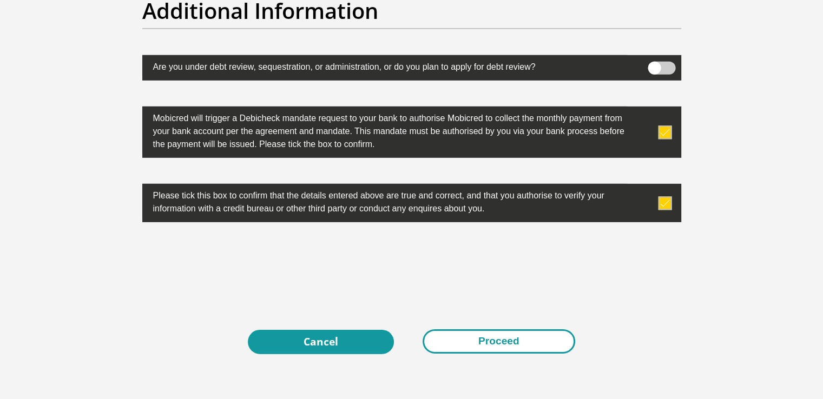
click at [525, 338] on button "Proceed" at bounding box center [498, 341] width 153 height 24
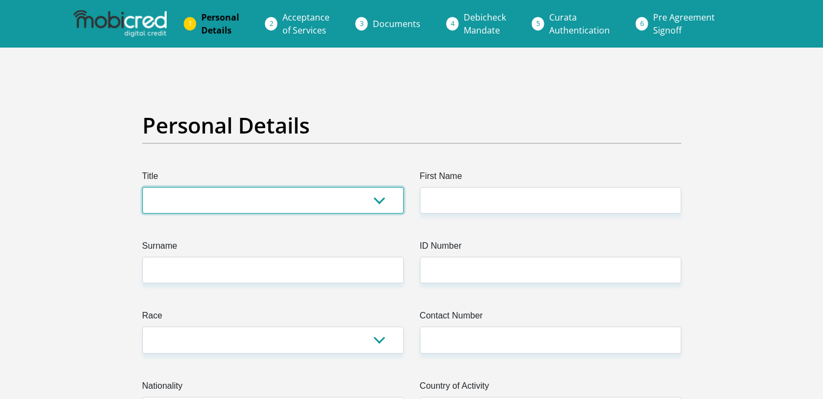
click at [260, 194] on select "Mr Ms Mrs Dr [PERSON_NAME]" at bounding box center [272, 200] width 261 height 27
select select "Mr"
click at [142, 187] on select "Mr Ms Mrs Dr [PERSON_NAME]" at bounding box center [272, 200] width 261 height 27
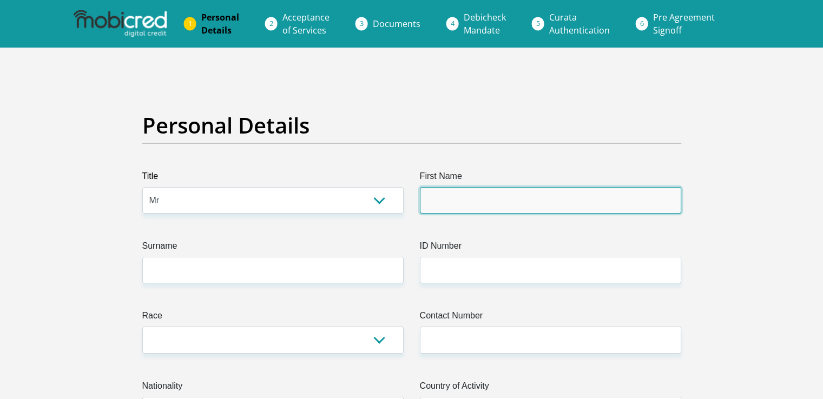
click at [477, 202] on input "First Name" at bounding box center [550, 200] width 261 height 27
type input "Bheki"
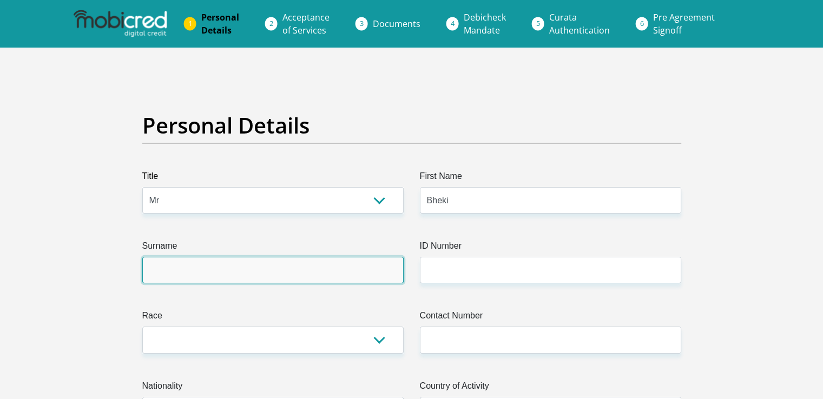
type input "Mofokeng"
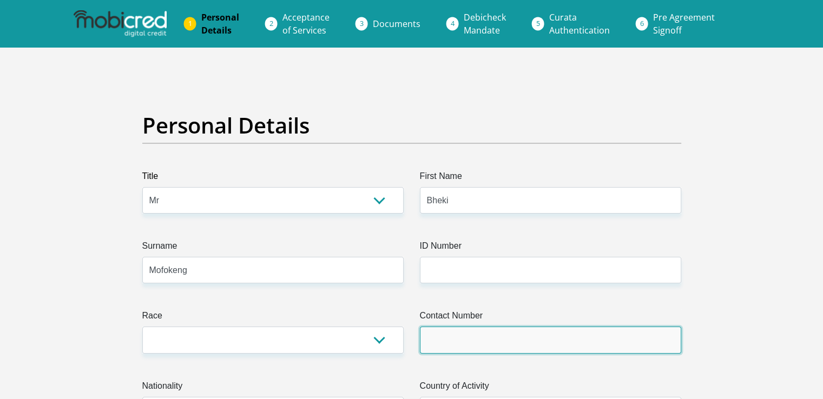
type input "0715119321"
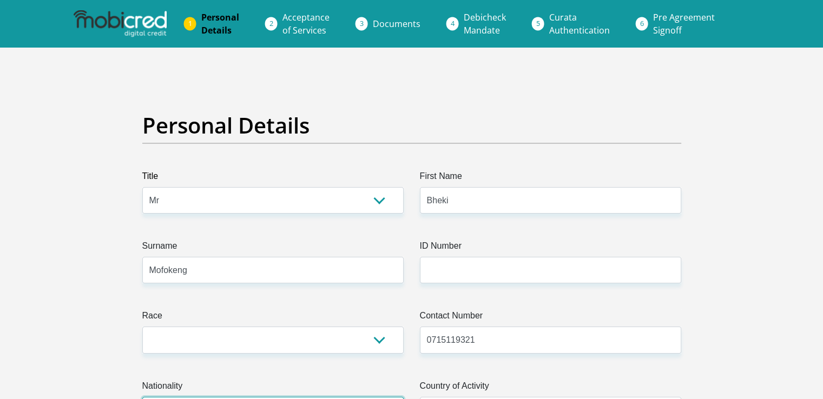
select select "ZAF"
type input "5803/92 Ext 4 RDP"
type input "Botleng"
type input "Delmas"
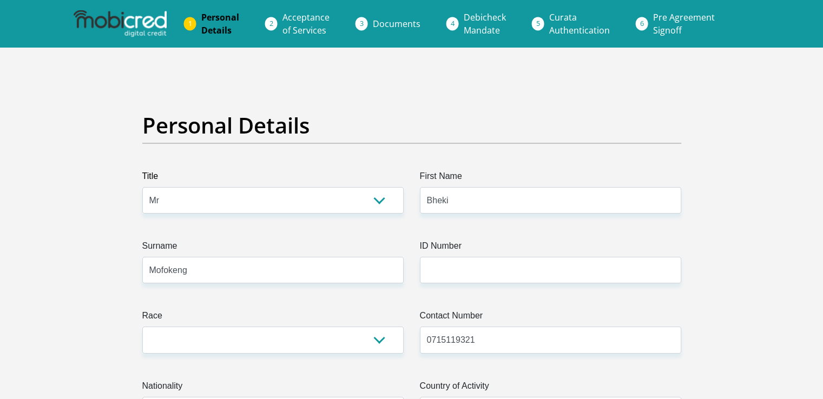
type input "Delmas"
type input "2210"
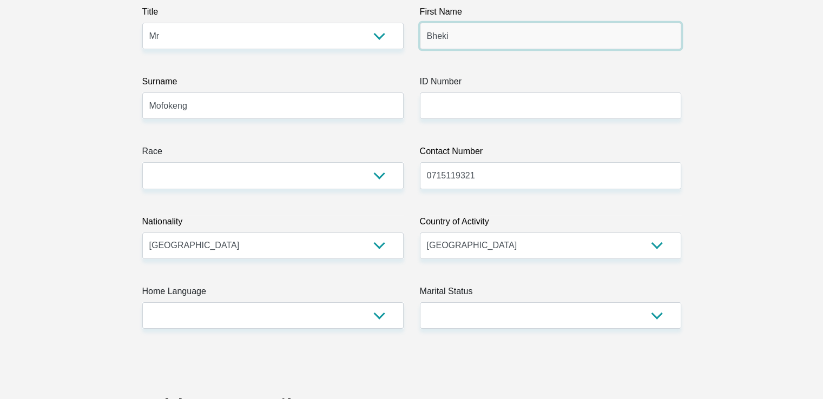
scroll to position [108, 0]
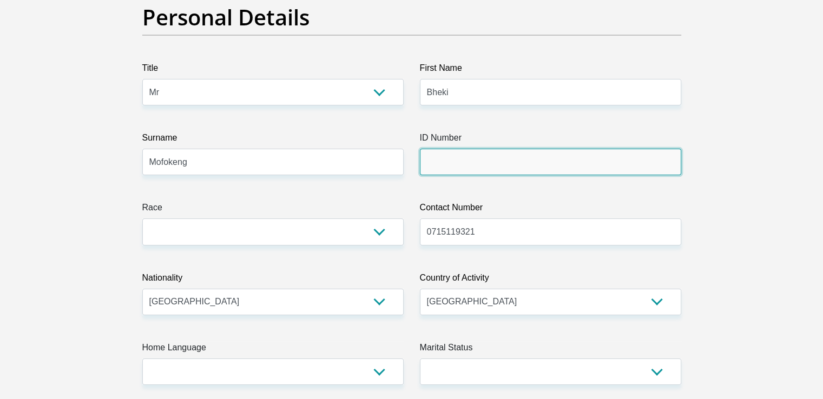
click at [459, 162] on input "ID Number" at bounding box center [550, 162] width 261 height 27
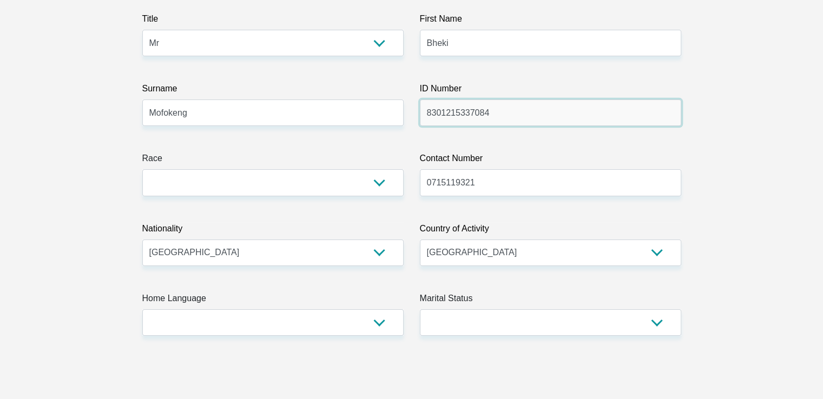
scroll to position [216, 0]
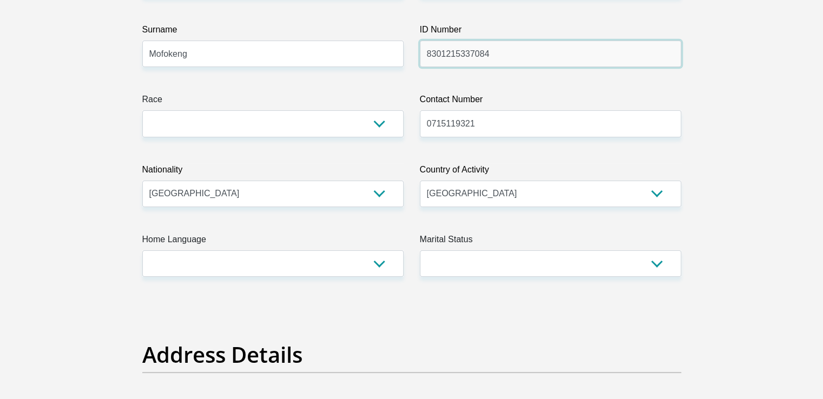
type input "8301215337084"
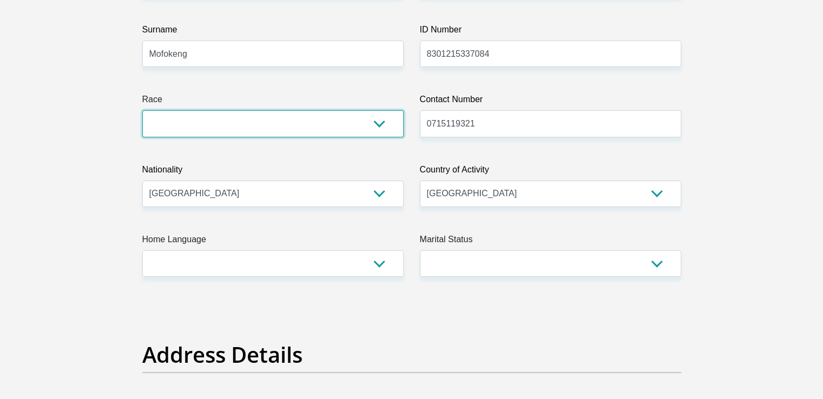
click at [282, 115] on select "Black Coloured Indian White Other" at bounding box center [272, 123] width 261 height 27
select select "1"
click at [142, 110] on select "Black Coloured Indian White Other" at bounding box center [272, 123] width 261 height 27
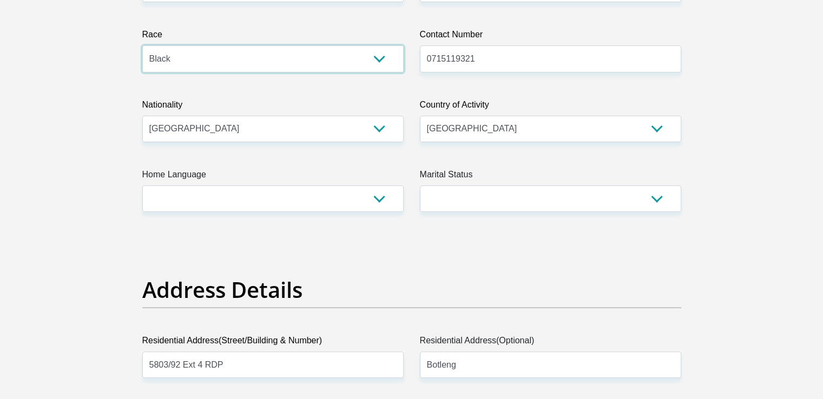
scroll to position [379, 0]
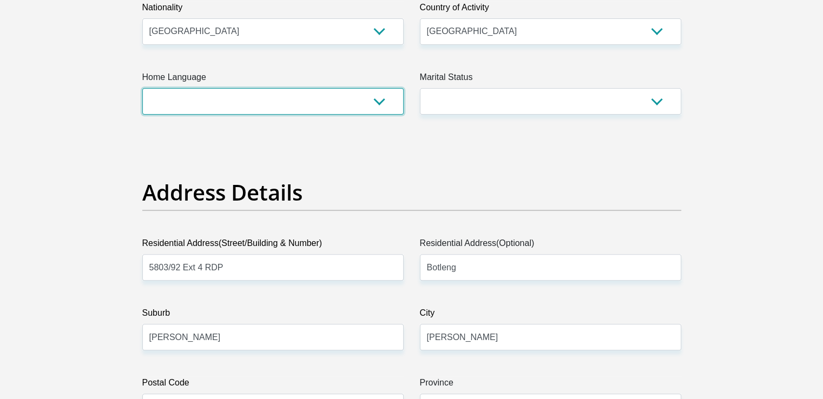
click at [307, 111] on select "Afrikaans English Sepedi South Ndebele Southern Sotho Swati Tsonga Tswana Venda…" at bounding box center [272, 101] width 261 height 27
select select "sot"
click at [142, 88] on select "Afrikaans English Sepedi South Ndebele Southern Sotho Swati Tsonga Tswana Venda…" at bounding box center [272, 101] width 261 height 27
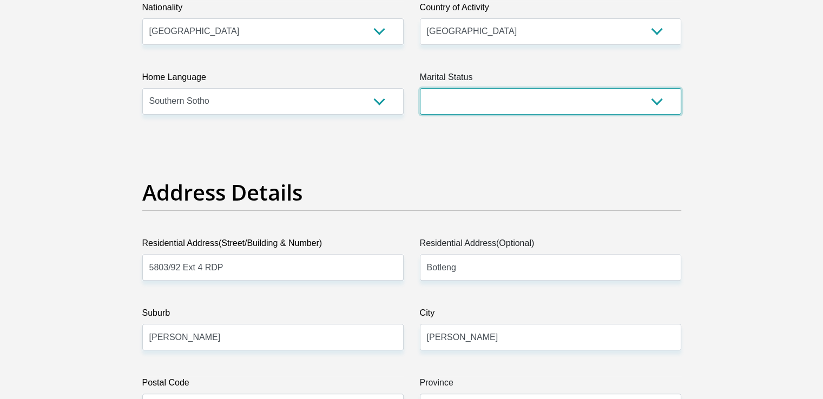
click at [505, 101] on select "Married ANC Single Divorced Widowed Married COP or Customary Law" at bounding box center [550, 101] width 261 height 27
select select "1"
click at [420, 88] on select "Married ANC Single Divorced Widowed Married COP or Customary Law" at bounding box center [550, 101] width 261 height 27
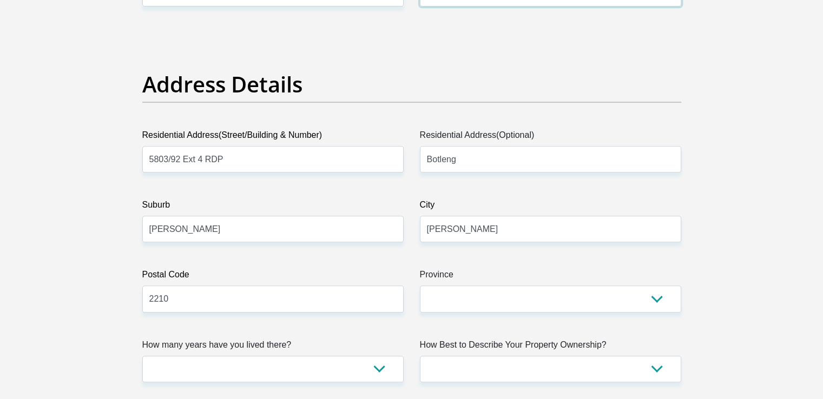
scroll to position [703, 0]
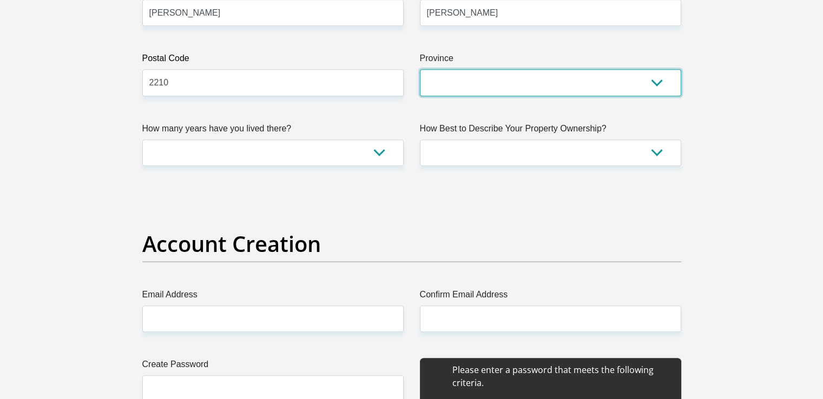
drag, startPoint x: 474, startPoint y: 78, endPoint x: 496, endPoint y: 80, distance: 21.7
click at [474, 78] on select "Eastern Cape Free State Gauteng KwaZulu-Natal Limpopo Mpumalanga Northern Cape …" at bounding box center [550, 82] width 261 height 27
select select "[GEOGRAPHIC_DATA]"
click at [420, 69] on select "Eastern Cape Free State Gauteng KwaZulu-Natal Limpopo Mpumalanga Northern Cape …" at bounding box center [550, 82] width 261 height 27
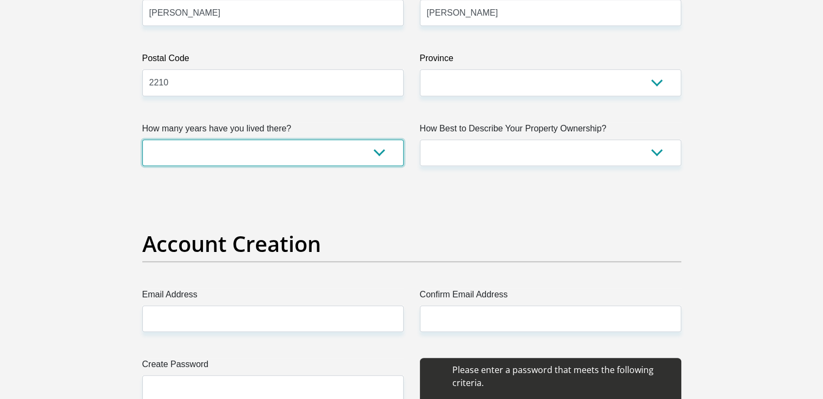
click at [200, 150] on select "less than 1 year 1-3 years 3-5 years 5+ years" at bounding box center [272, 153] width 261 height 27
select select "5"
click at [142, 140] on select "less than 1 year 1-3 years 3-5 years 5+ years" at bounding box center [272, 153] width 261 height 27
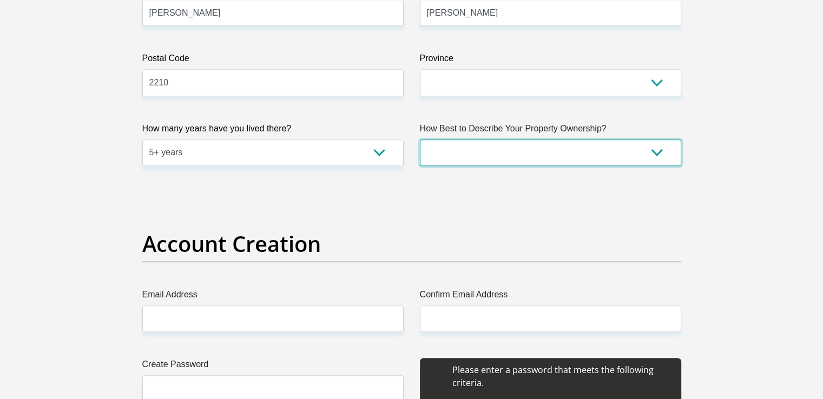
click at [531, 153] on select "Owned Rented Family Owned Company Dwelling" at bounding box center [550, 153] width 261 height 27
select select "Owned"
click at [420, 140] on select "Owned Rented Family Owned Company Dwelling" at bounding box center [550, 153] width 261 height 27
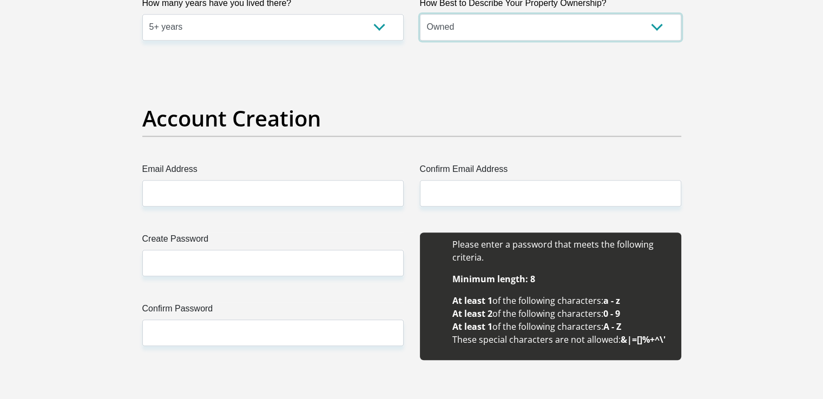
scroll to position [920, 0]
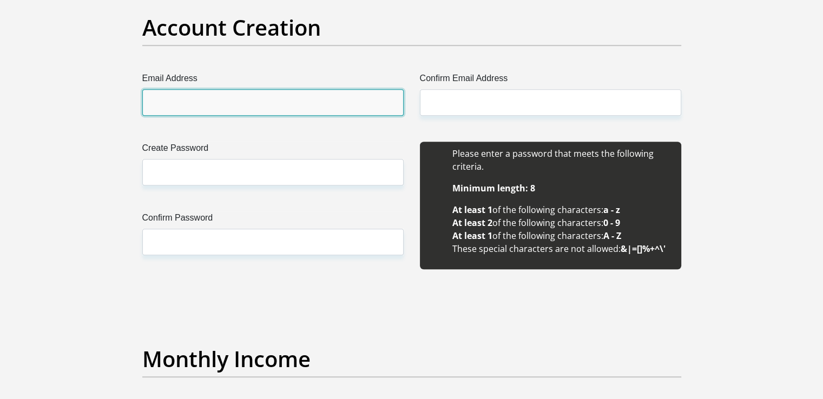
click at [189, 99] on input "Email Address" at bounding box center [272, 102] width 261 height 27
type input "[EMAIL_ADDRESS][DOMAIN_NAME]"
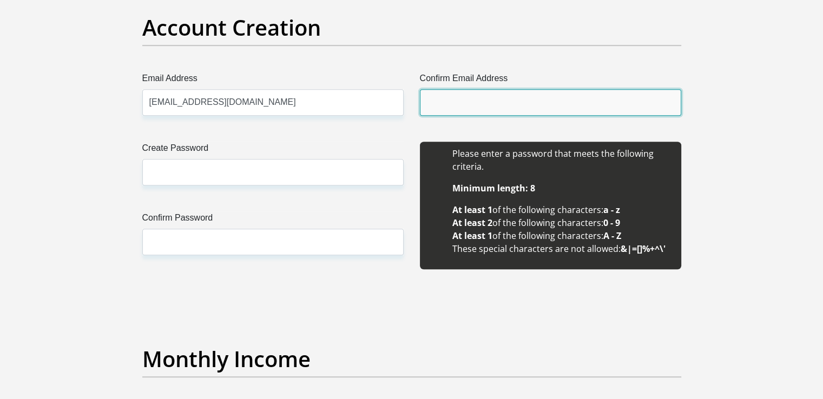
type input "[EMAIL_ADDRESS][DOMAIN_NAME]"
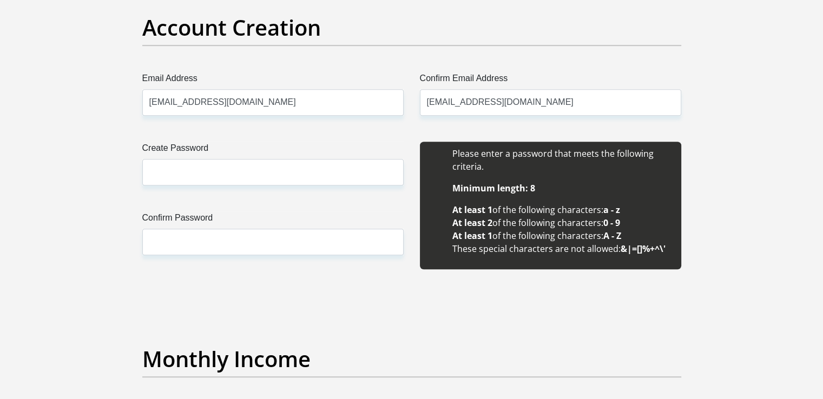
type input "Bheki"
type input "Mofokeng"
type input "0715119321"
click at [278, 104] on input "[EMAIL_ADDRESS][DOMAIN_NAME]" at bounding box center [272, 102] width 261 height 27
type input "[EMAIL_ADDRESS][DOMAIN_NAME]"
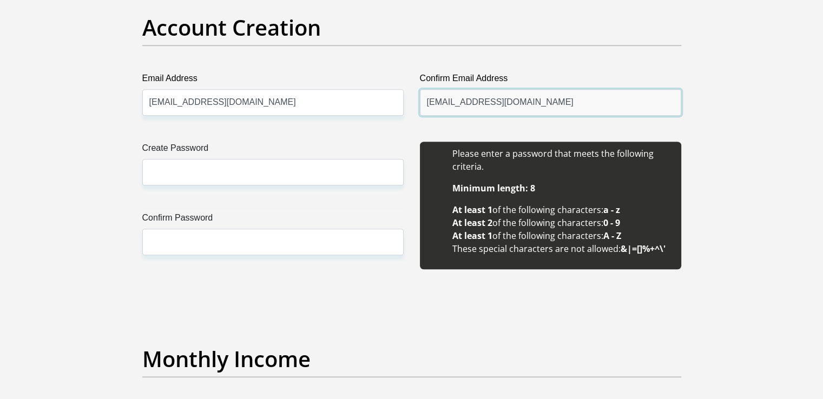
click at [513, 104] on input "[EMAIL_ADDRESS][DOMAIN_NAME]" at bounding box center [550, 102] width 261 height 27
click at [541, 107] on input "[EMAIL_ADDRESS][DOMAIN_NAME]" at bounding box center [550, 102] width 261 height 27
type input "[EMAIL_ADDRESS][DOMAIN_NAME]"
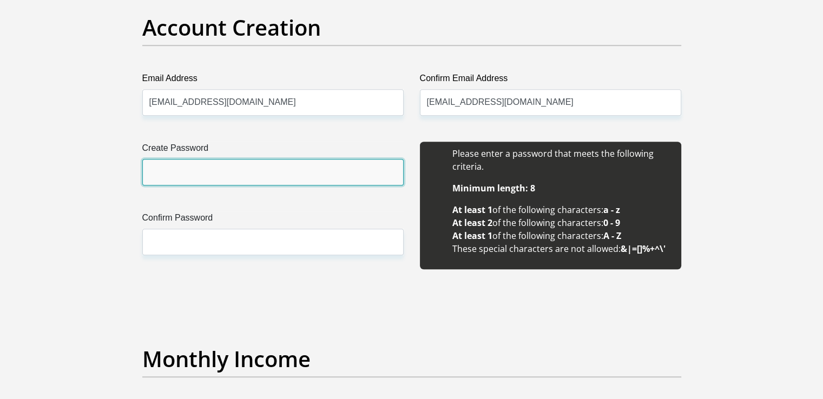
click at [190, 164] on input "Create Password" at bounding box center [272, 172] width 261 height 27
type input "B08Boity09S05"
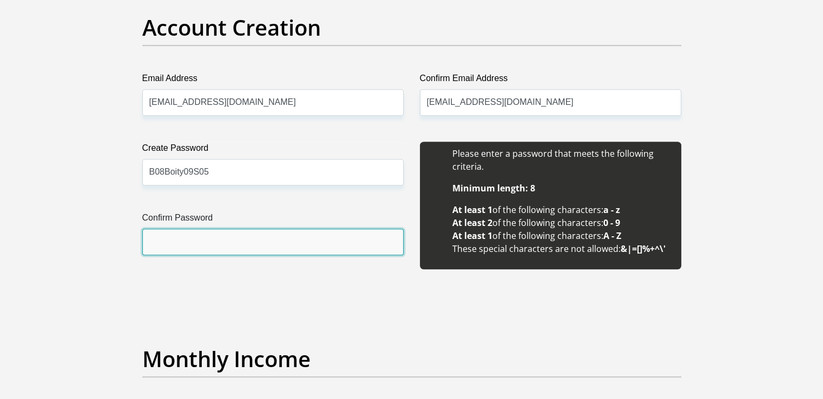
click at [227, 235] on input "Confirm Password" at bounding box center [272, 242] width 261 height 27
type input "B08Boity09S05"
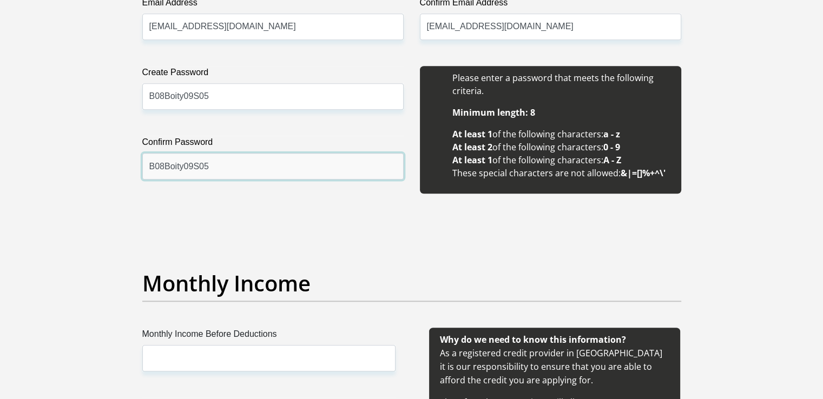
scroll to position [1136, 0]
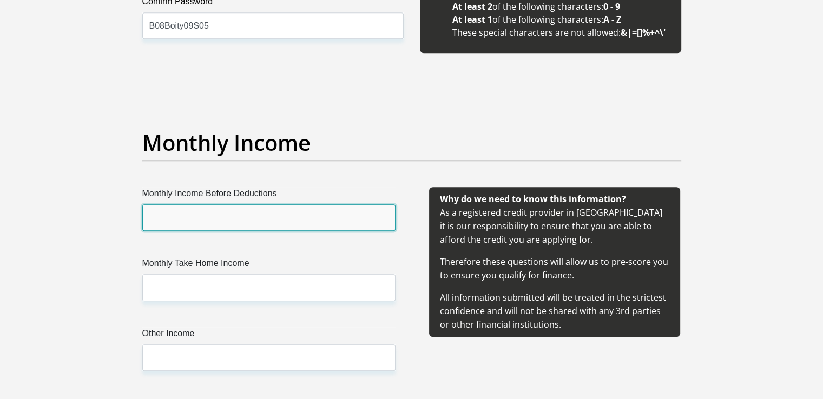
click at [214, 218] on input "Monthly Income Before Deductions" at bounding box center [268, 217] width 253 height 27
type input "56000"
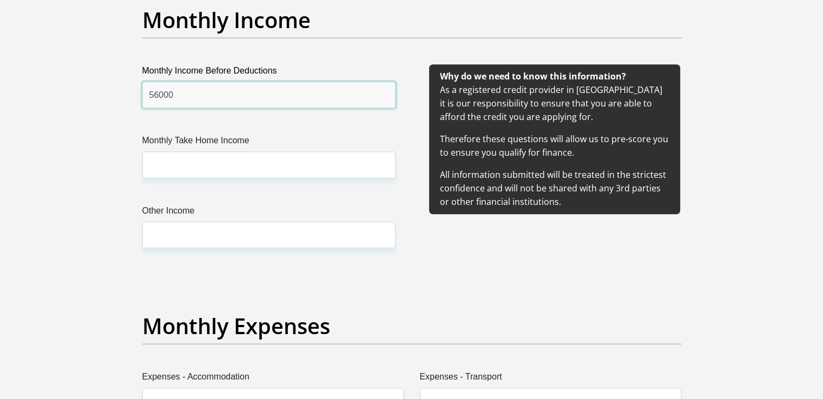
scroll to position [1298, 0]
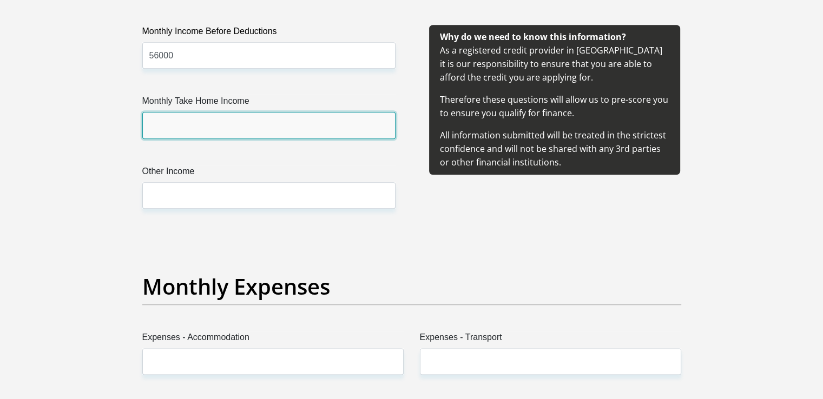
click at [196, 128] on input "Monthly Take Home Income" at bounding box center [268, 125] width 253 height 27
type input "40600"
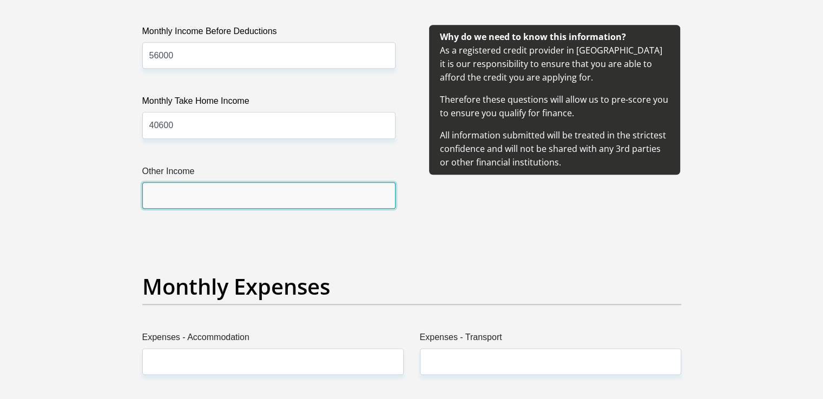
click at [193, 187] on input "Other Income" at bounding box center [268, 195] width 253 height 27
type input "0"
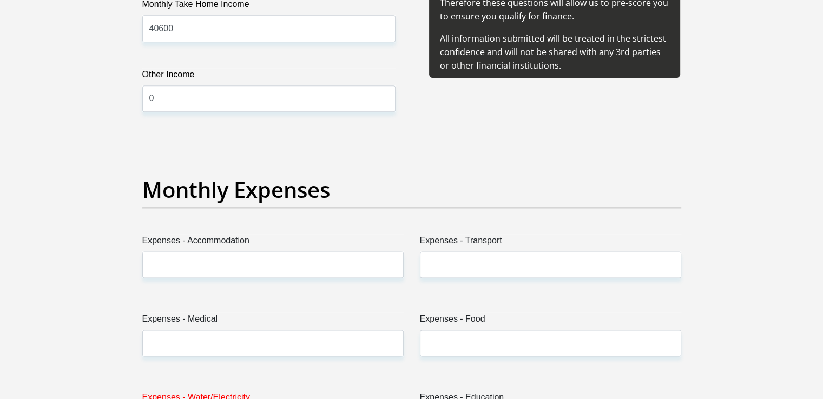
scroll to position [1406, 0]
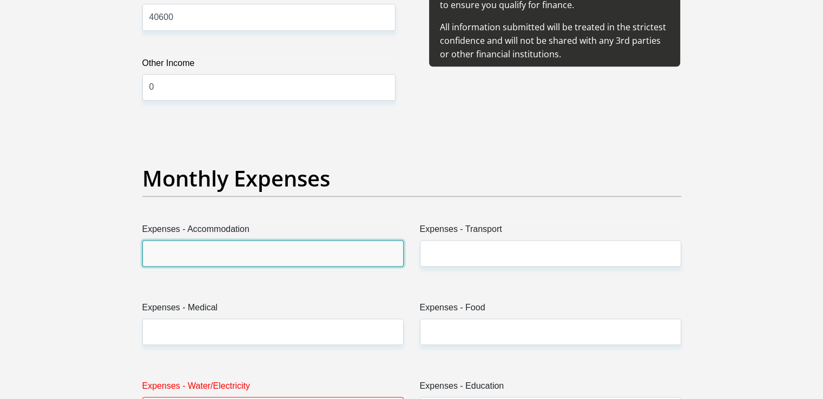
click at [242, 254] on input "Expenses - Accommodation" at bounding box center [272, 253] width 261 height 27
type input "0"
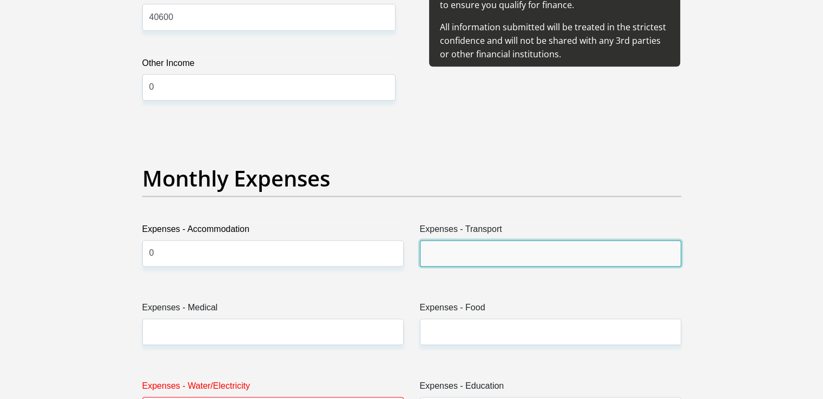
click at [483, 258] on input "Expenses - Transport" at bounding box center [550, 253] width 261 height 27
type input "1800"
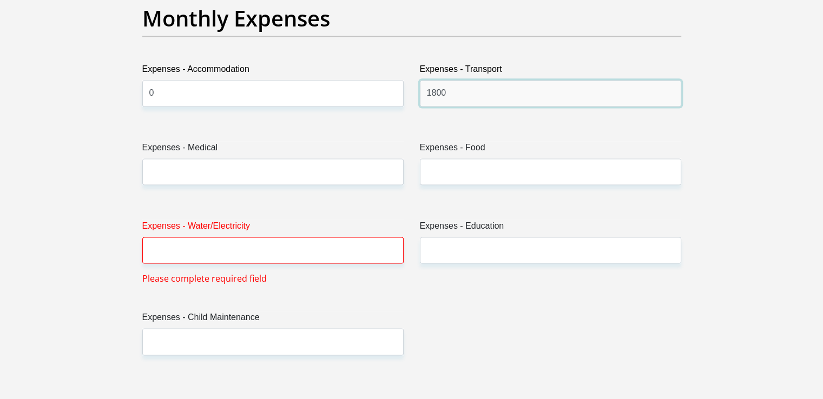
scroll to position [1569, 0]
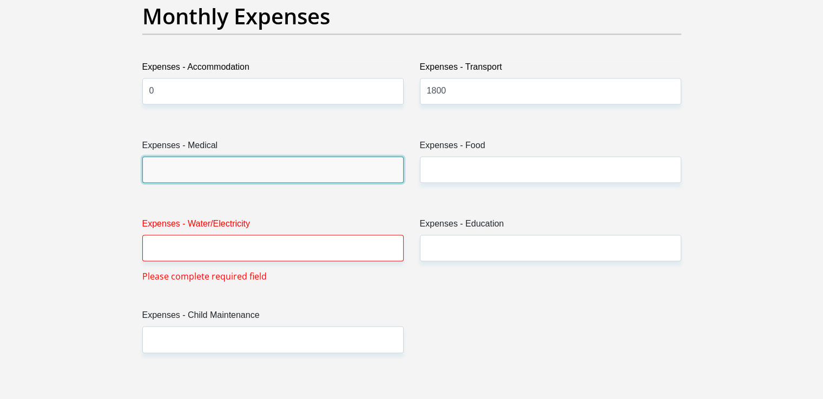
click at [209, 167] on input "Expenses - Medical" at bounding box center [272, 169] width 261 height 27
type input "0"
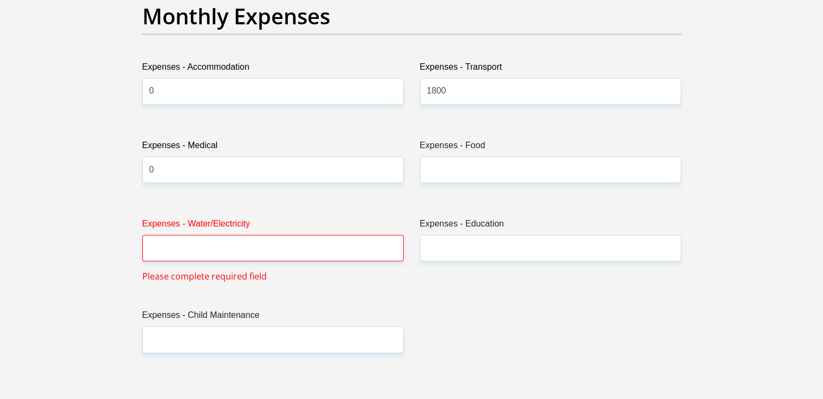
click at [530, 184] on div "Expenses - Food" at bounding box center [550, 165] width 277 height 52
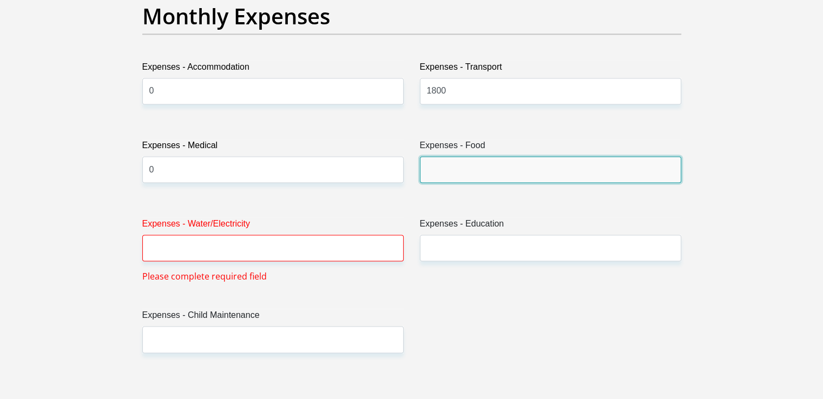
click at [503, 172] on input "Expenses - Food" at bounding box center [550, 169] width 261 height 27
type input "2000"
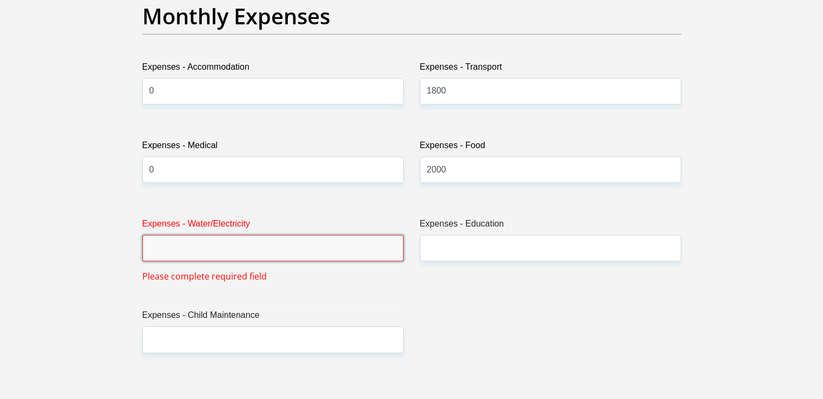
click at [335, 254] on input "Expenses - Water/Electricity" at bounding box center [272, 248] width 261 height 27
click at [276, 250] on input "Expenses - Water/Electricity" at bounding box center [272, 248] width 261 height 27
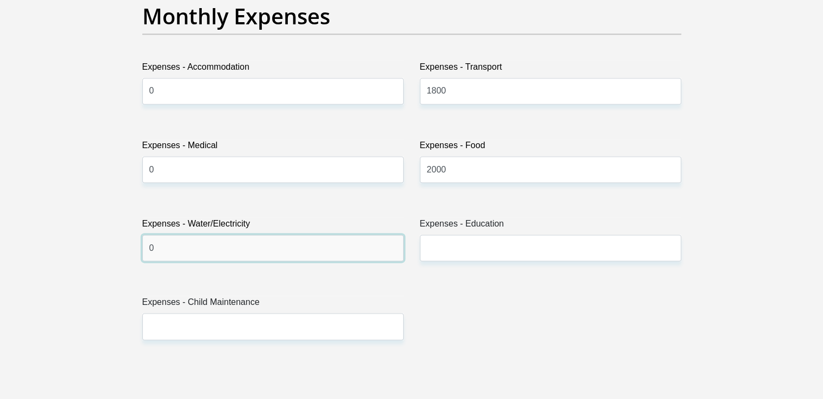
type input "0"
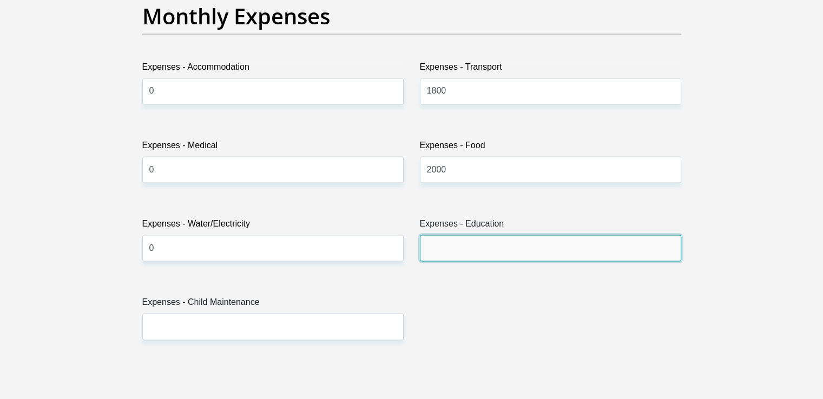
click at [475, 246] on input "Expenses - Education" at bounding box center [550, 248] width 261 height 27
type input "3800"
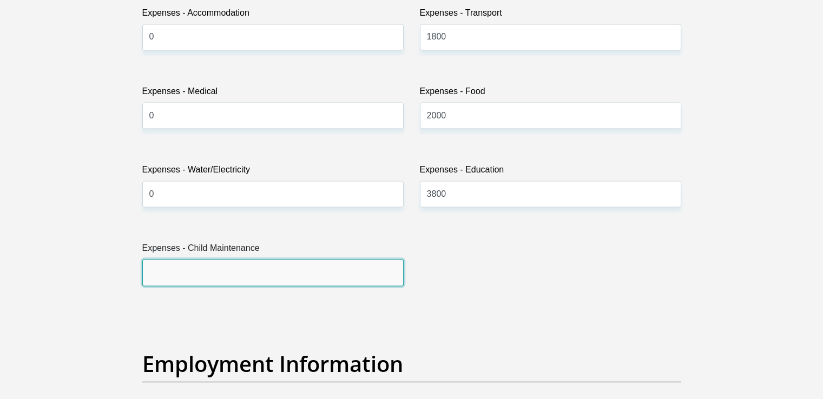
click at [208, 272] on input "Expenses - Child Maintenance" at bounding box center [272, 272] width 261 height 27
type input "0"
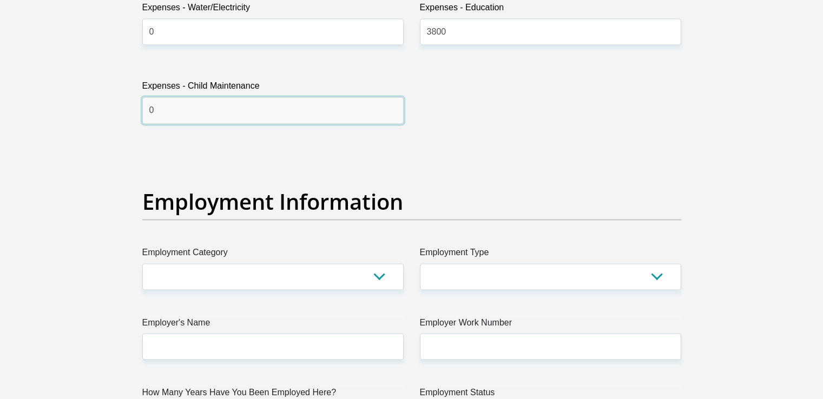
scroll to position [1893, 0]
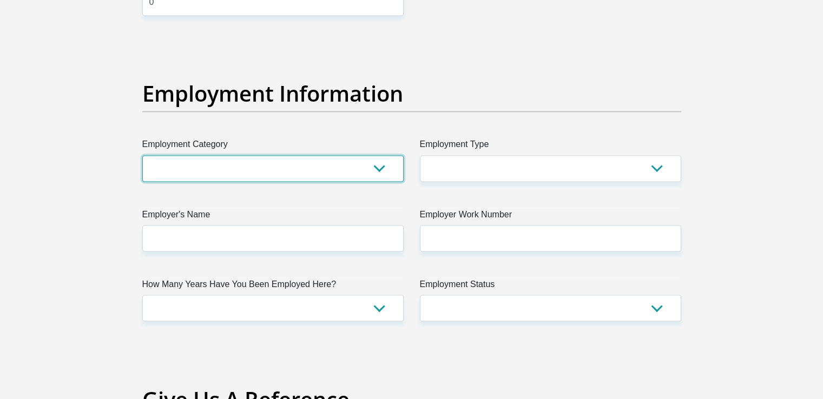
click at [215, 166] on select "AGRICULTURE ALCOHOL & TOBACCO CONSTRUCTION MATERIALS METALLURGY EQUIPMENT FOR R…" at bounding box center [272, 168] width 261 height 27
select select "6"
click at [142, 155] on select "AGRICULTURE ALCOHOL & TOBACCO CONSTRUCTION MATERIALS METALLURGY EQUIPMENT FOR R…" at bounding box center [272, 168] width 261 height 27
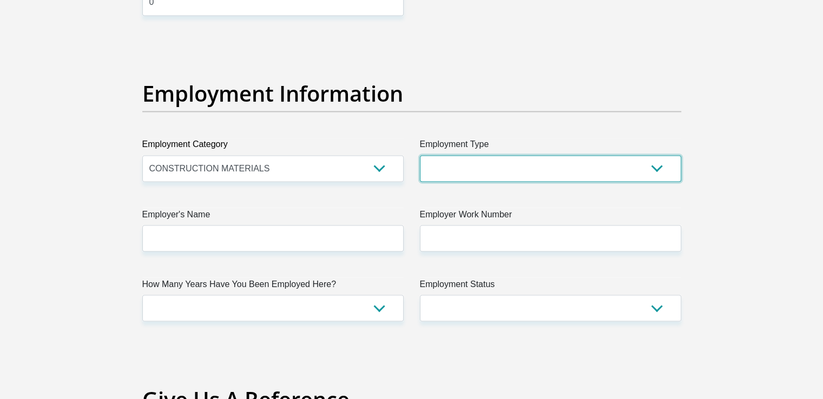
click at [466, 171] on select "College/Lecturer Craft Seller Creative Driver Executive Farmer Forces - Non Com…" at bounding box center [550, 168] width 261 height 27
select select "Production/Manufacturing"
click at [420, 155] on select "College/Lecturer Craft Seller Creative Driver Executive Farmer Forces - Non Com…" at bounding box center [550, 168] width 261 height 27
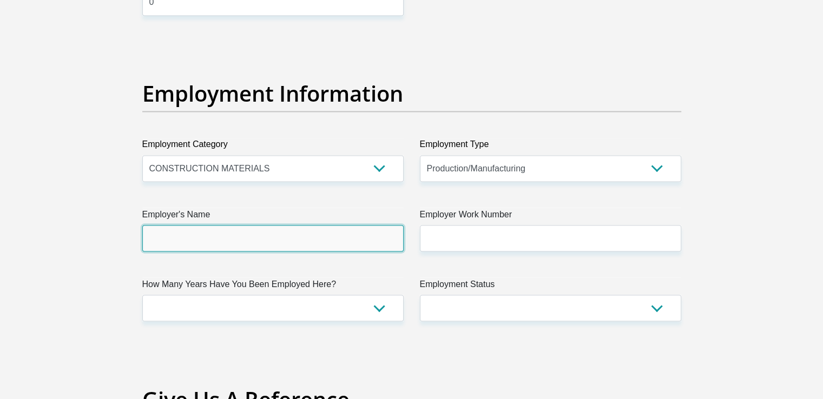
click at [257, 233] on input "Employer's Name" at bounding box center [272, 238] width 261 height 27
type input "SephakuCement"
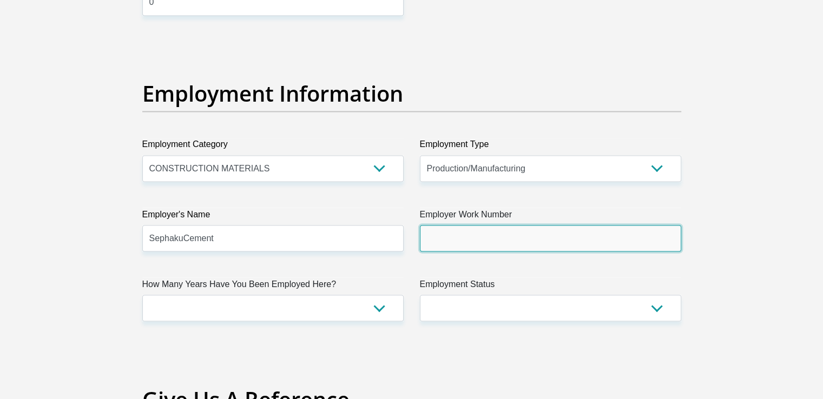
drag, startPoint x: 457, startPoint y: 228, endPoint x: 455, endPoint y: 236, distance: 8.8
click at [457, 228] on input "Employer Work Number" at bounding box center [550, 238] width 261 height 27
type input "0136681600"
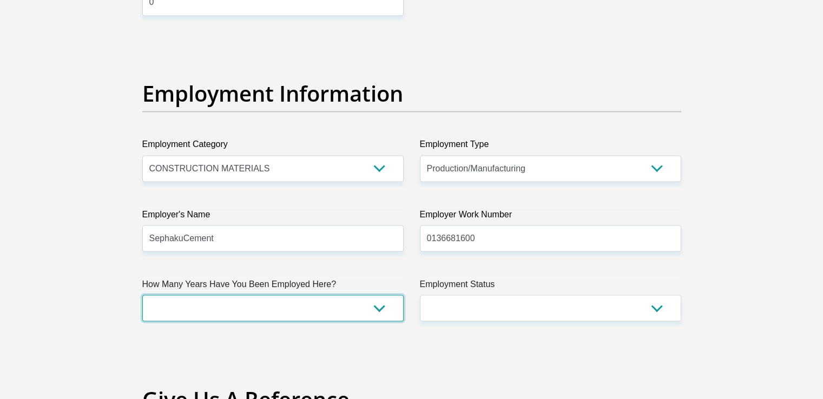
click at [325, 308] on select "less than 1 year 1-3 years 3-5 years 5+ years" at bounding box center [272, 308] width 261 height 27
select select "60"
click at [142, 295] on select "less than 1 year 1-3 years 3-5 years 5+ years" at bounding box center [272, 308] width 261 height 27
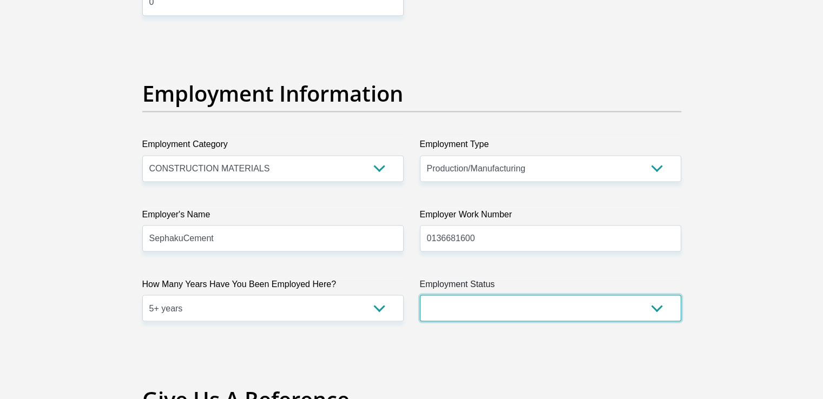
click at [480, 308] on select "Permanent/Full-time Part-time/Casual Contract Worker Self-Employed Housewife Re…" at bounding box center [550, 308] width 261 height 27
select select "1"
click at [420, 295] on select "Permanent/Full-time Part-time/Casual Contract Worker Self-Employed Housewife Re…" at bounding box center [550, 308] width 261 height 27
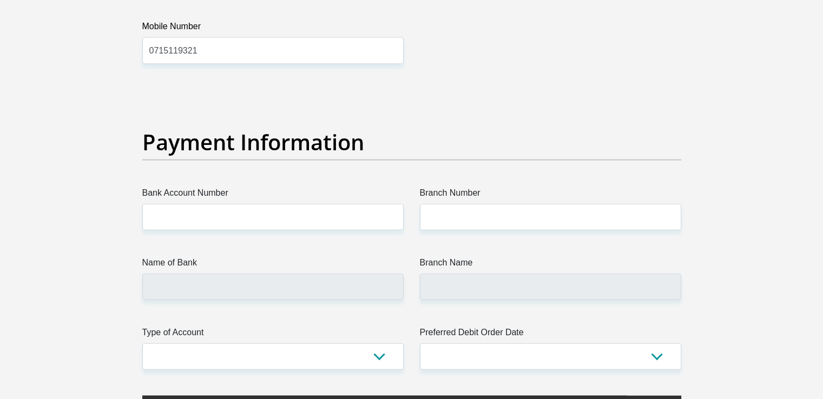
scroll to position [2488, 0]
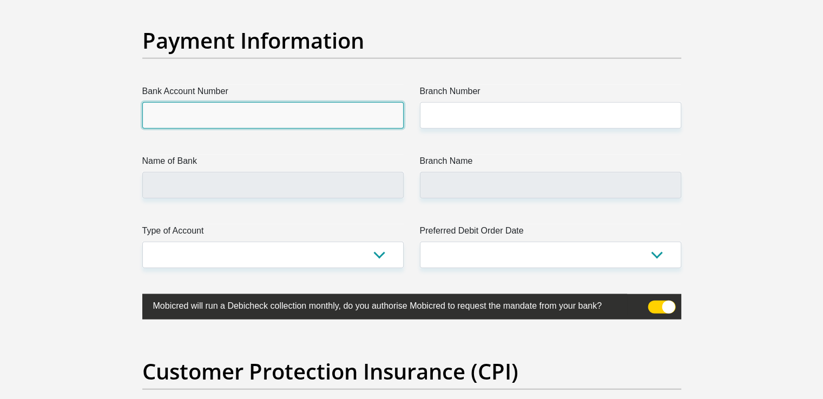
click at [223, 115] on input "Bank Account Number" at bounding box center [272, 115] width 261 height 27
type input "4093650169"
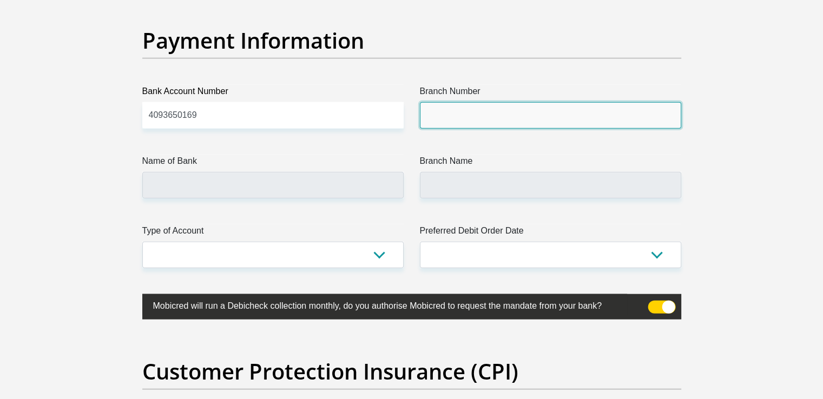
drag, startPoint x: 483, startPoint y: 108, endPoint x: 455, endPoint y: 122, distance: 30.5
click at [483, 108] on input "Branch Number" at bounding box center [550, 115] width 261 height 27
type input "632005"
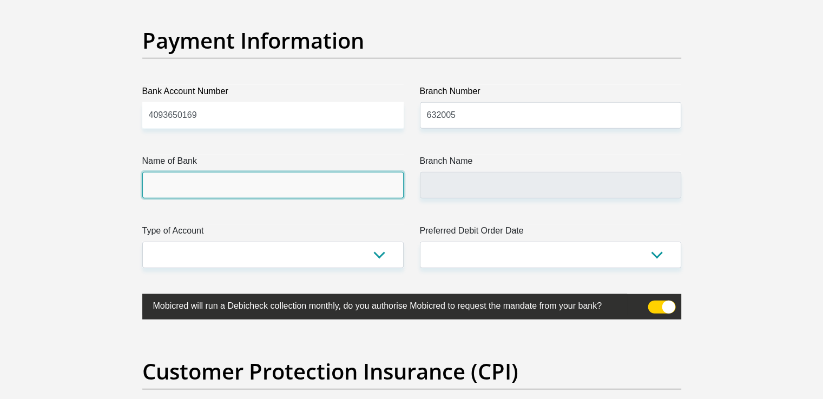
click at [340, 187] on input "Name of Bank" at bounding box center [272, 185] width 261 height 27
type input "ABSA BANK"
type input "ABSA ELECTRONIC SETTLEMENT CNT"
click at [320, 177] on input "ABSA BANK" at bounding box center [272, 185] width 261 height 27
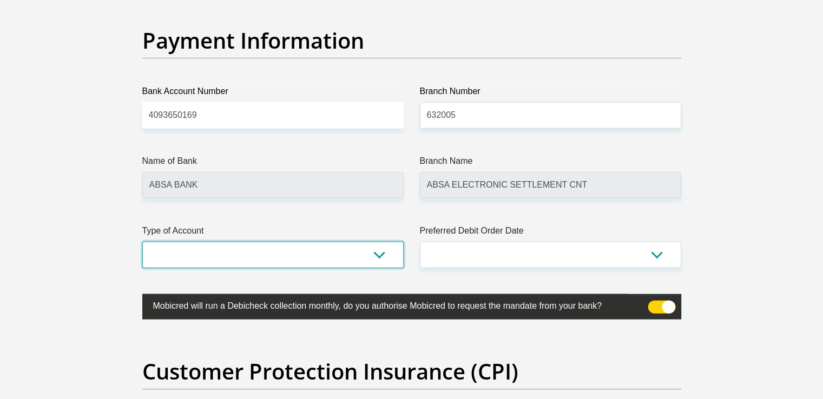
click at [328, 255] on select "Cheque Savings" at bounding box center [272, 255] width 261 height 27
select select "CUR"
click at [142, 242] on select "Cheque Savings" at bounding box center [272, 255] width 261 height 27
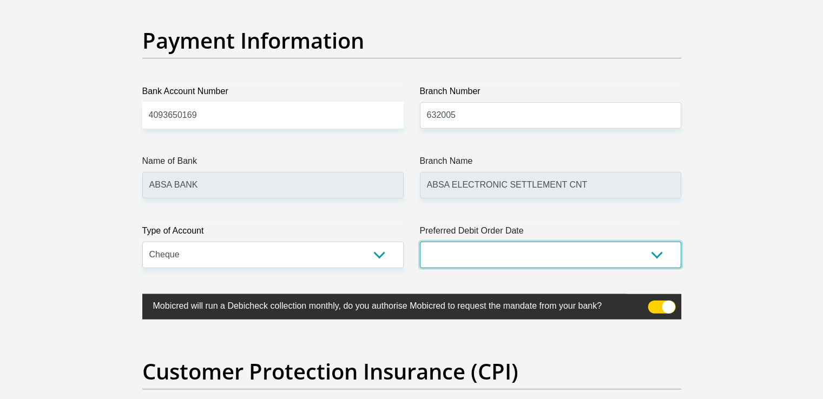
click at [460, 254] on select "1st 2nd 3rd 4th 5th 7th 18th 19th 20th 21st 22nd 23rd 24th 25th 26th 27th 28th …" at bounding box center [550, 255] width 261 height 27
select select "26"
click at [420, 242] on select "1st 2nd 3rd 4th 5th 7th 18th 19th 20th 21st 22nd 23rd 24th 25th 26th 27th 28th …" at bounding box center [550, 255] width 261 height 27
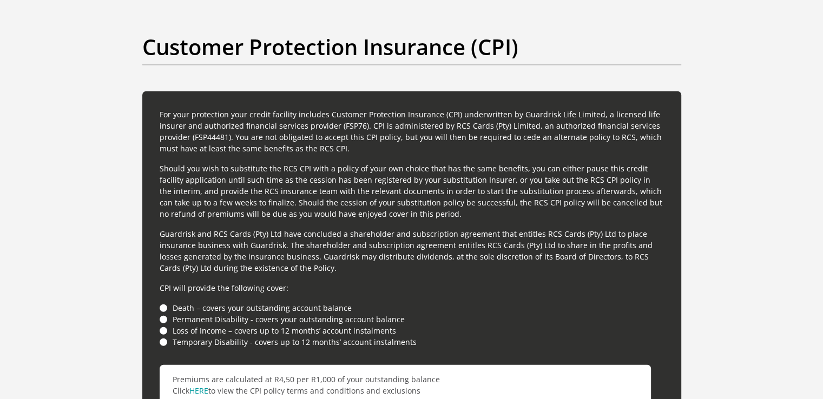
scroll to position [2651, 0]
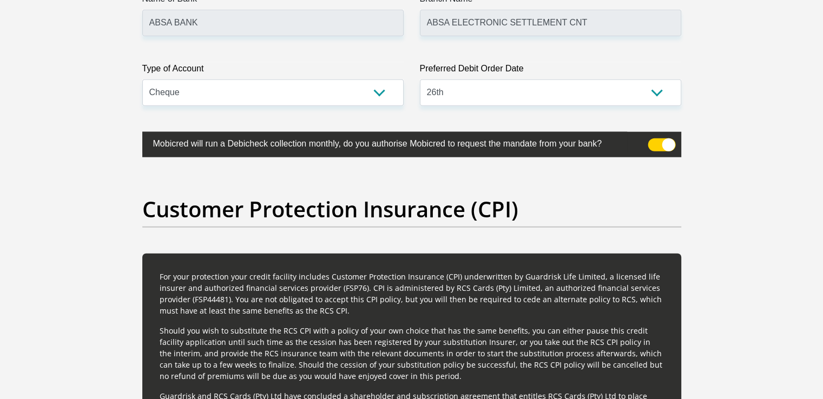
click at [657, 148] on span at bounding box center [661, 144] width 28 height 13
click at [654, 141] on input "checkbox" at bounding box center [654, 141] width 0 height 0
click at [664, 144] on span at bounding box center [661, 144] width 28 height 13
click at [654, 141] on input "checkbox" at bounding box center [654, 141] width 0 height 0
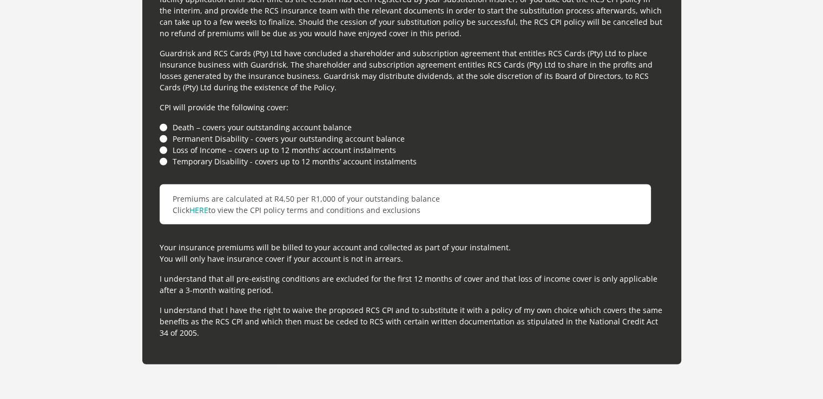
scroll to position [2975, 0]
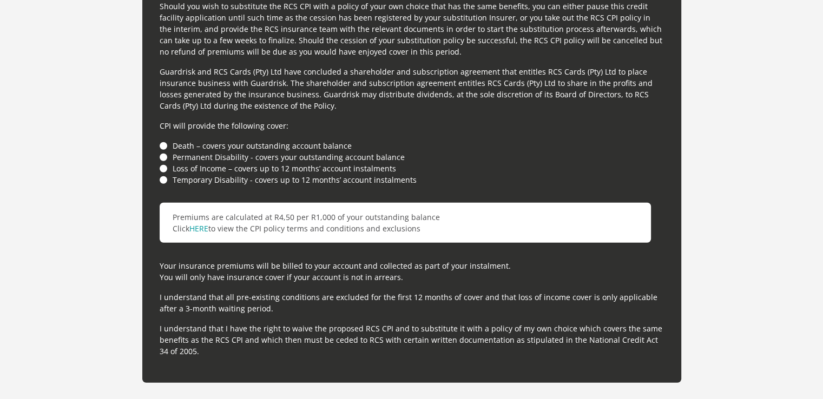
click at [162, 140] on li "Death – covers your outstanding account balance" at bounding box center [412, 145] width 504 height 11
click at [162, 155] on li "Permanent Disability - covers your outstanding account balance" at bounding box center [412, 156] width 504 height 11
click at [161, 167] on li "Loss of Income – covers up to 12 months’ account instalments" at bounding box center [412, 168] width 504 height 11
click at [161, 177] on li "Temporary Disability - covers up to 12 months’ account instalments" at bounding box center [412, 179] width 504 height 11
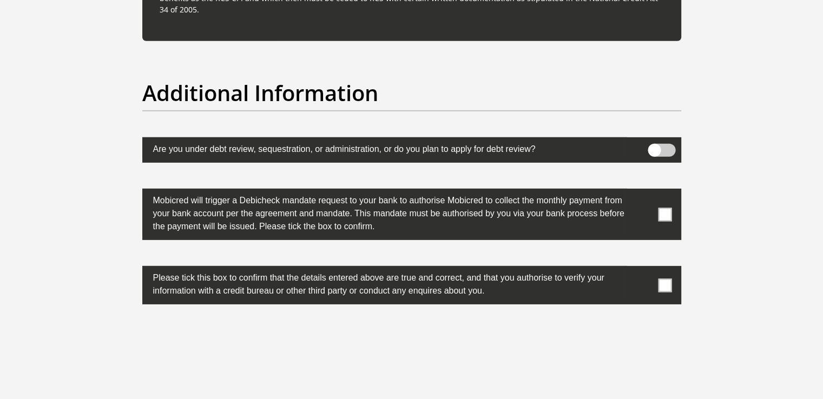
scroll to position [3354, 0]
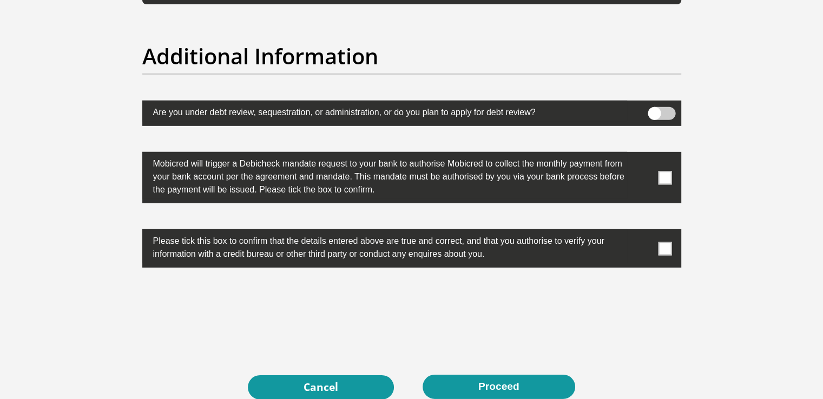
click at [653, 182] on label at bounding box center [411, 177] width 539 height 51
click at [643, 155] on input "checkbox" at bounding box center [643, 155] width 0 height 0
click at [669, 249] on span at bounding box center [665, 249] width 14 height 14
click at [643, 232] on input "checkbox" at bounding box center [643, 232] width 0 height 0
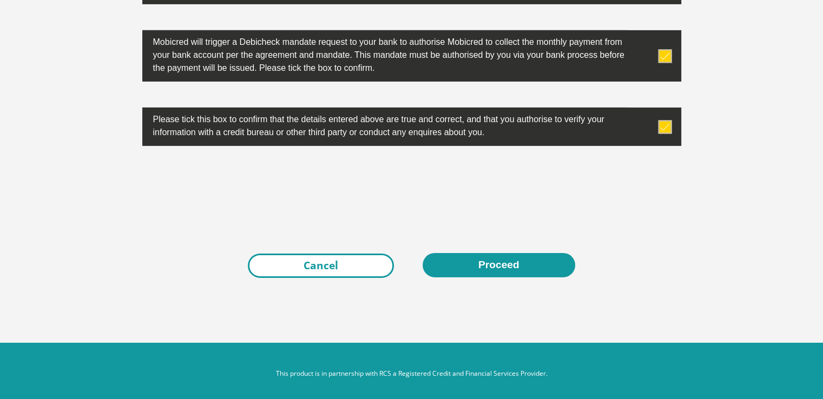
scroll to position [3480, 0]
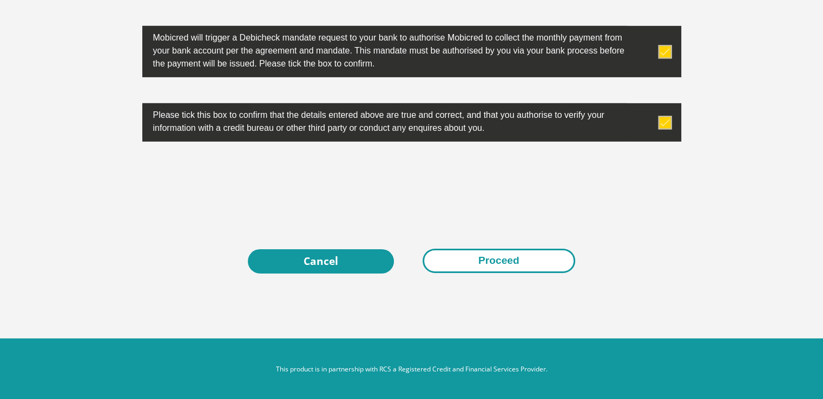
click at [508, 262] on button "Proceed" at bounding box center [498, 261] width 153 height 24
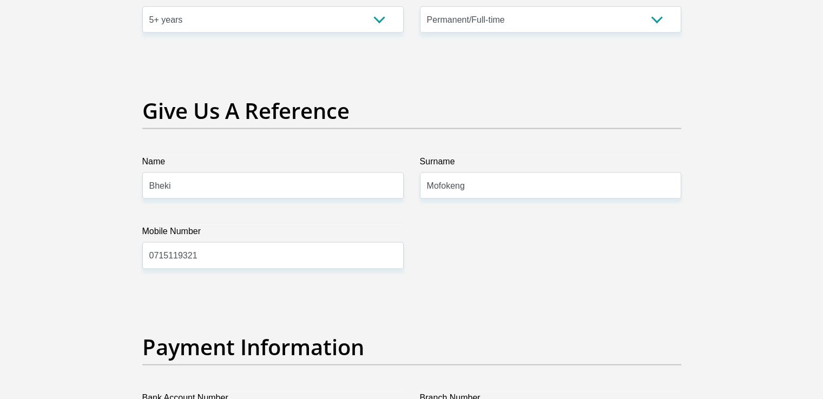
scroll to position [3471, 0]
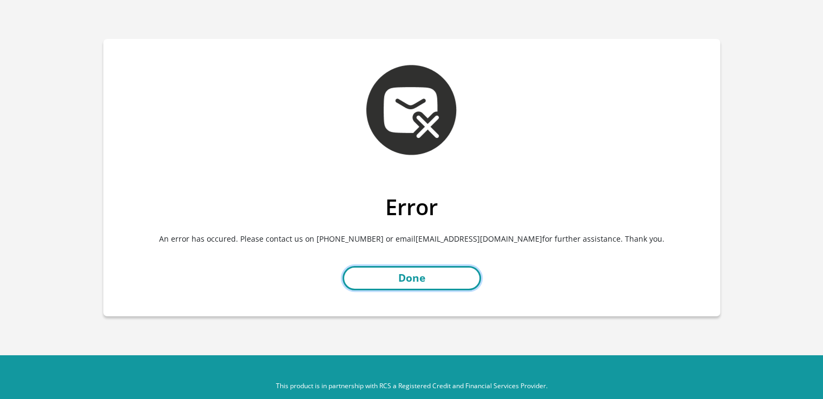
click at [418, 276] on link "Done" at bounding box center [411, 278] width 138 height 24
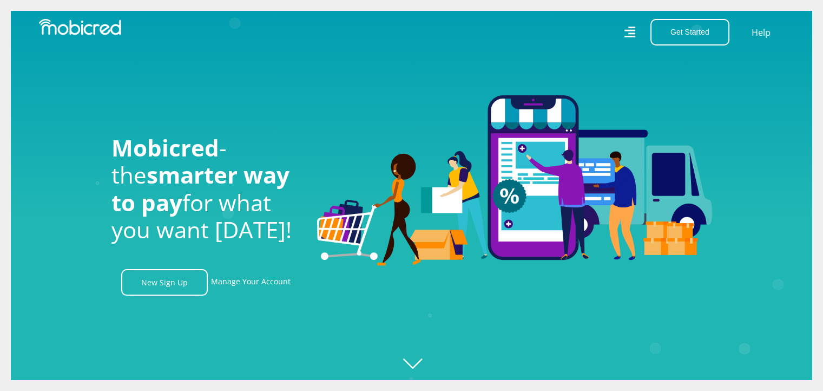
scroll to position [0, 1387]
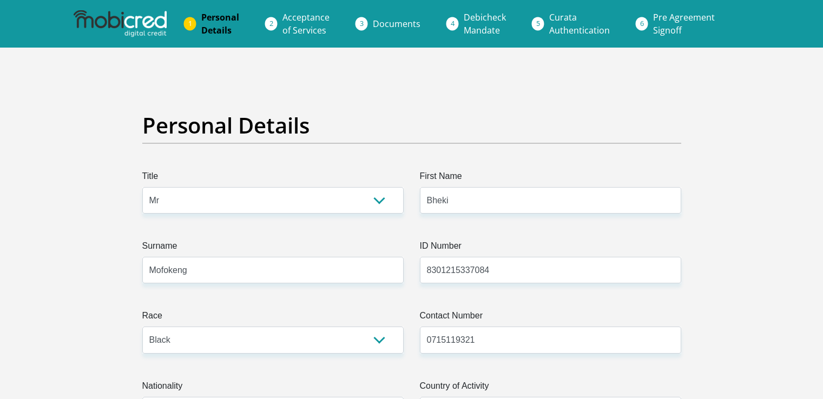
select select "Mr"
select select "1"
select select "ZAF"
select select "sot"
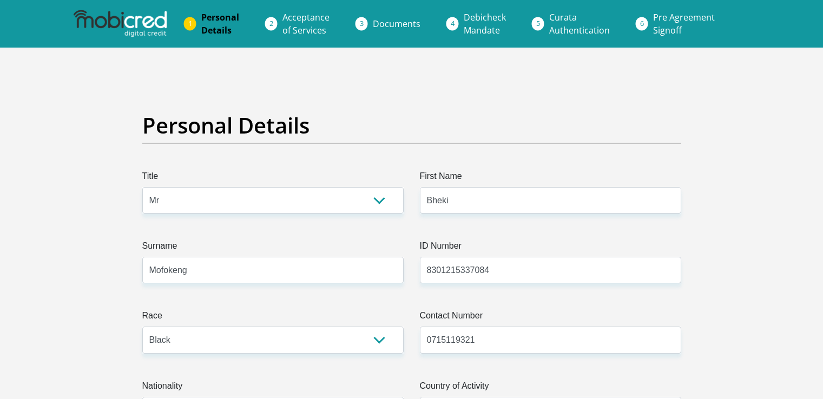
select select "1"
select select "[GEOGRAPHIC_DATA]"
select select "5"
select select "Owned"
select select "21"
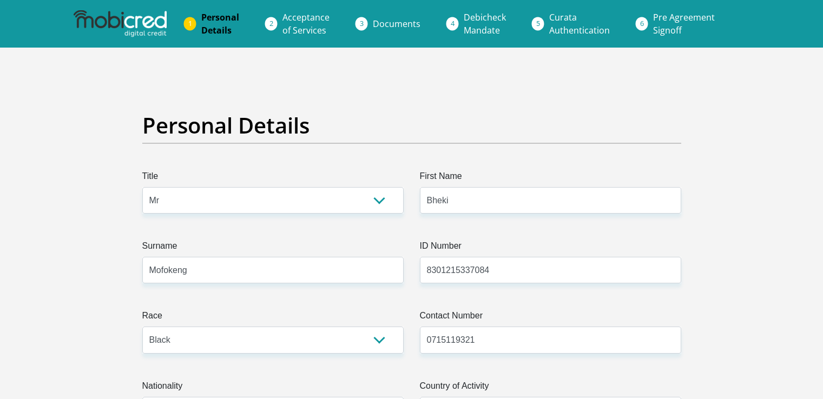
select select "Production/Manufacturing"
select select "60"
select select "1"
select select "CUR"
select select "26"
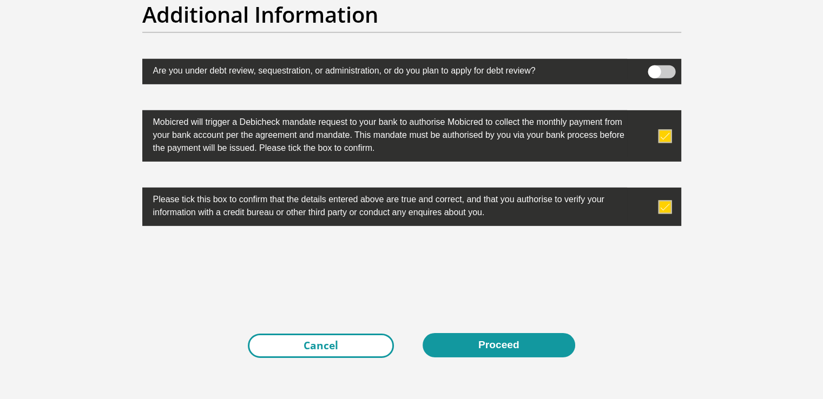
scroll to position [3480, 0]
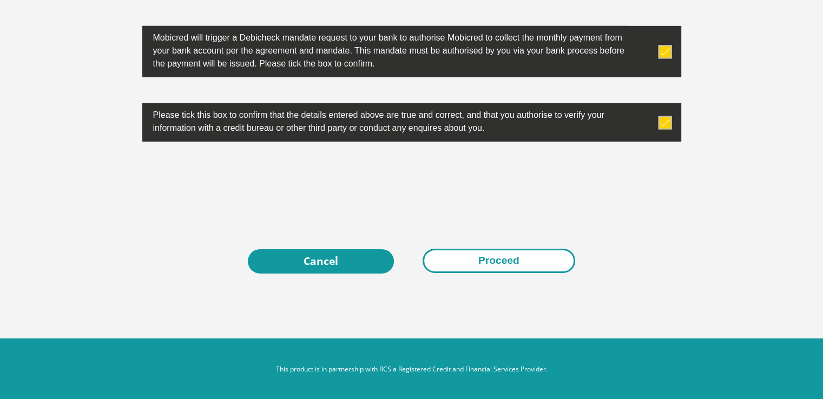
click at [497, 260] on button "Proceed" at bounding box center [498, 261] width 153 height 24
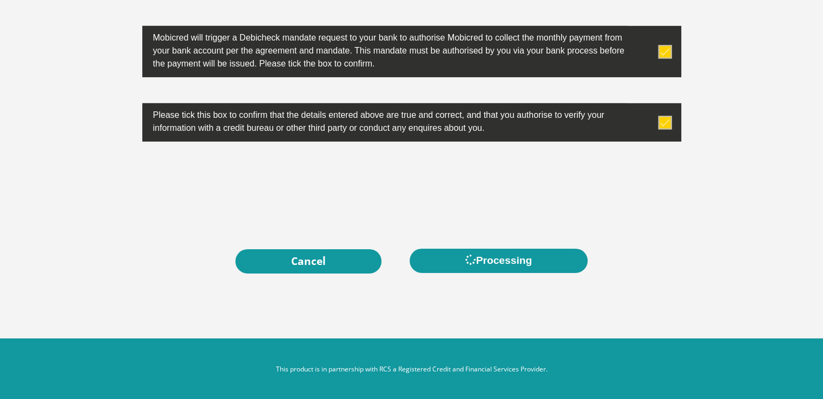
scroll to position [0, 0]
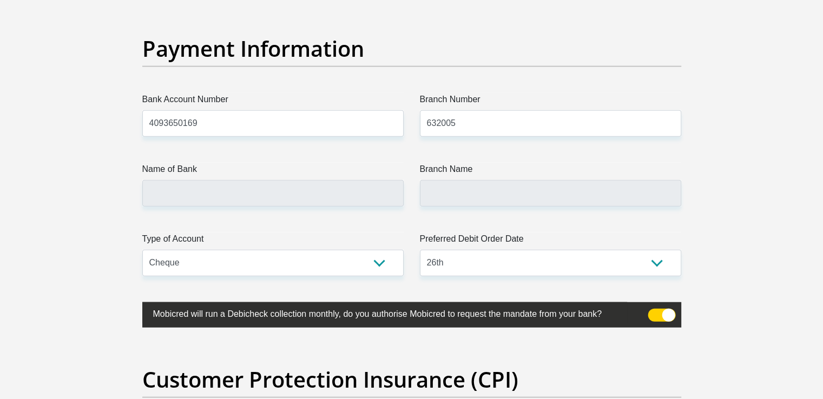
scroll to position [2596, 0]
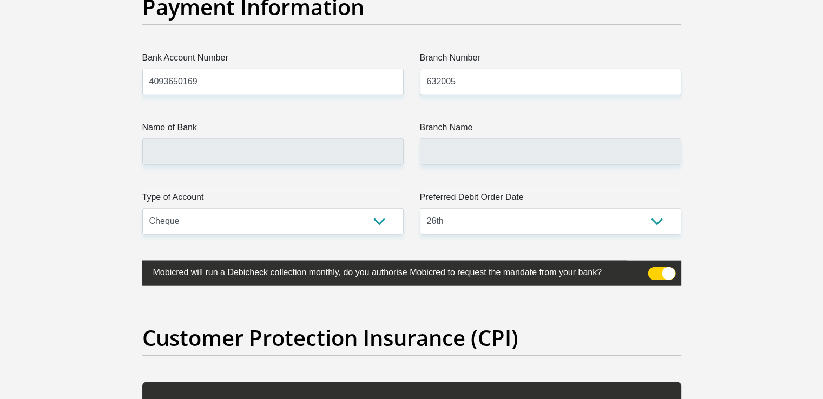
click at [243, 135] on label "Name of Bank" at bounding box center [272, 129] width 261 height 17
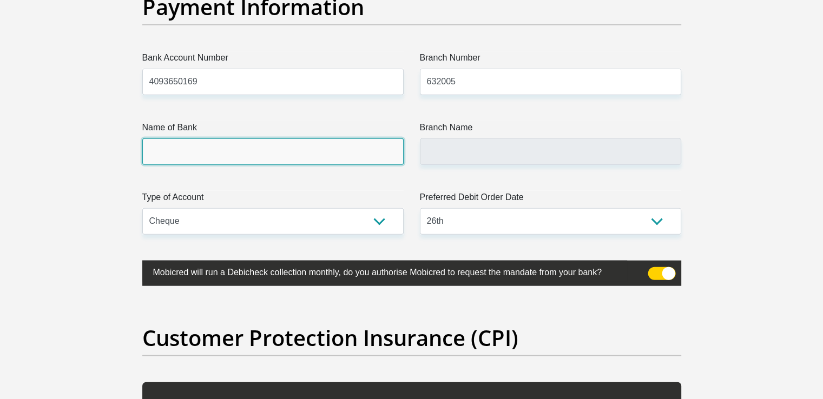
click at [243, 138] on input "Name of Bank" at bounding box center [272, 151] width 261 height 27
click at [372, 152] on input "Name of Bank" at bounding box center [272, 151] width 261 height 27
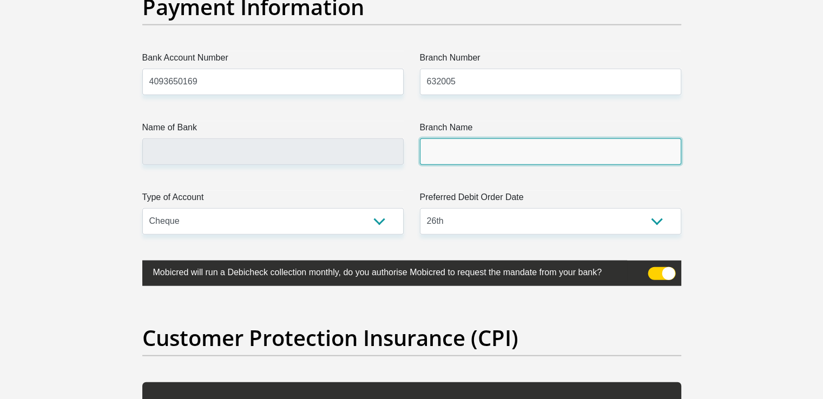
click at [492, 143] on input "Branch Name" at bounding box center [550, 151] width 261 height 27
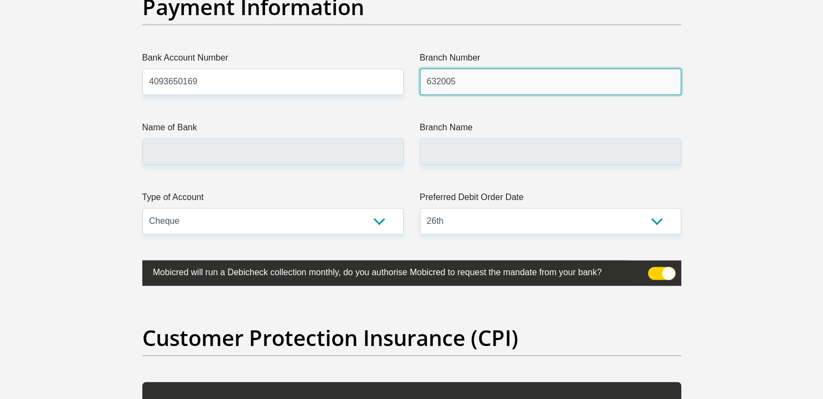
click at [466, 77] on input "632005" at bounding box center [550, 82] width 261 height 27
type input "632005"
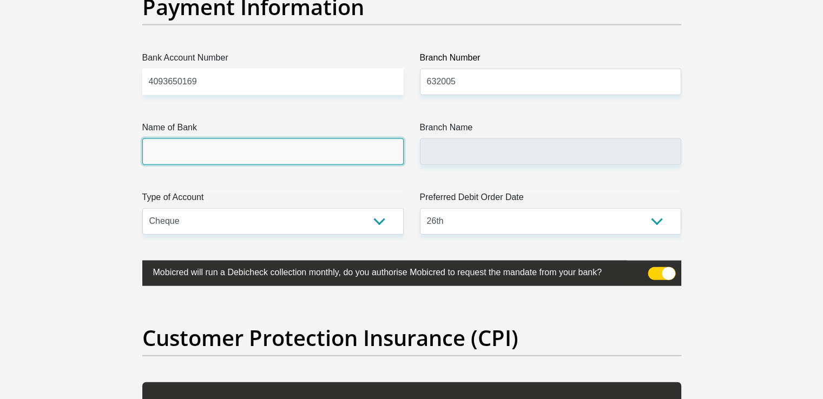
click at [369, 144] on input "Name of Bank" at bounding box center [272, 151] width 261 height 27
type input "ABSA BANK"
type input "ABSA ELECTRONIC SETTLEMENT CNT"
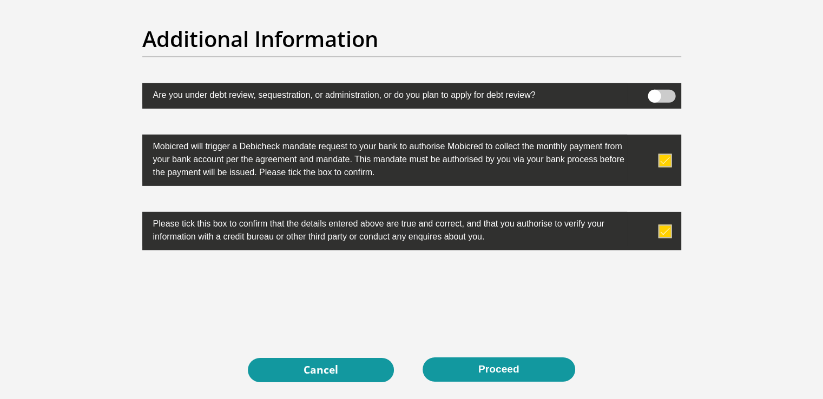
scroll to position [3554, 0]
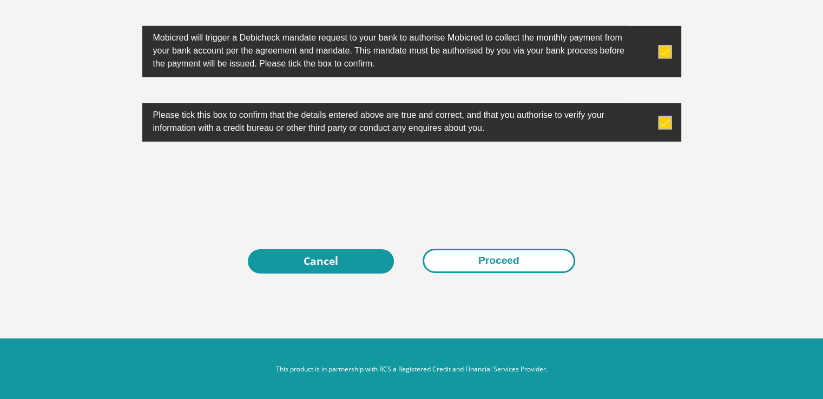
click at [524, 260] on button "Proceed" at bounding box center [498, 261] width 153 height 24
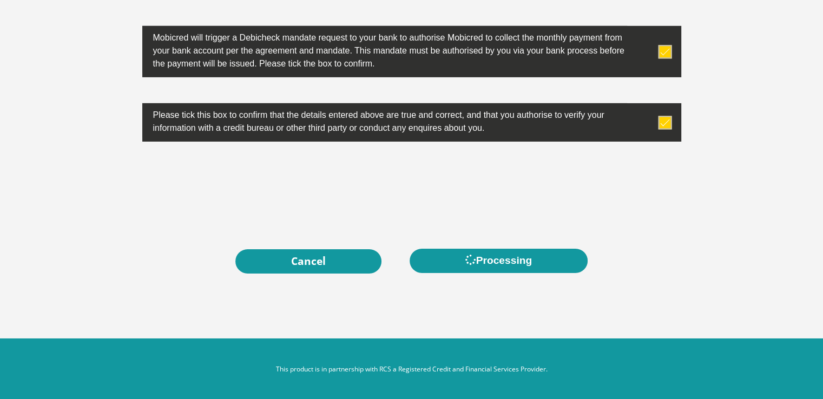
scroll to position [0, 0]
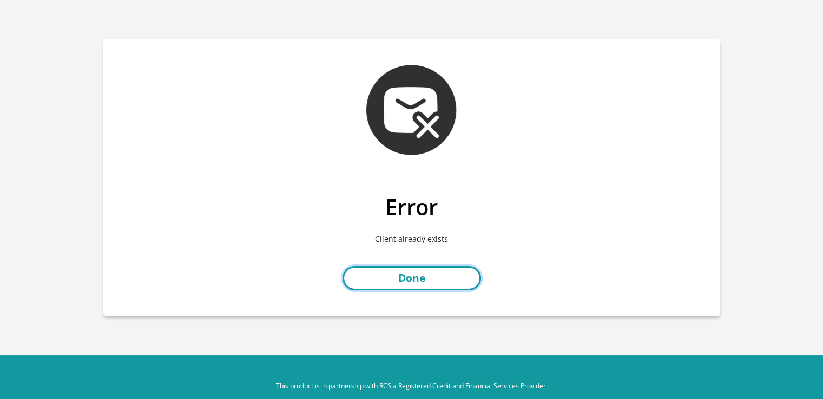
click at [432, 281] on link "Done" at bounding box center [411, 278] width 138 height 24
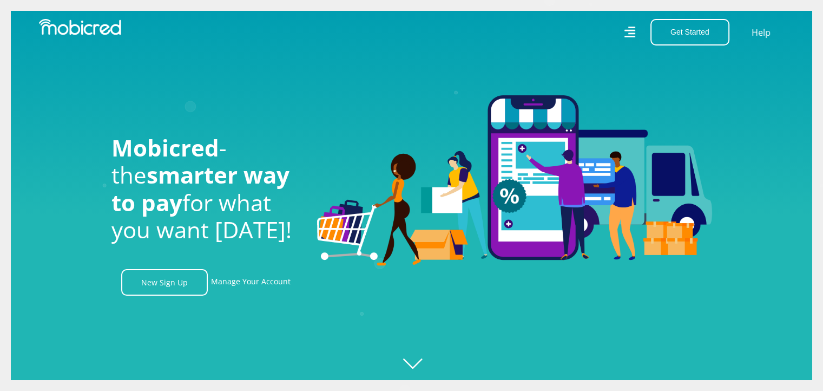
click at [89, 36] on div at bounding box center [221, 32] width 381 height 27
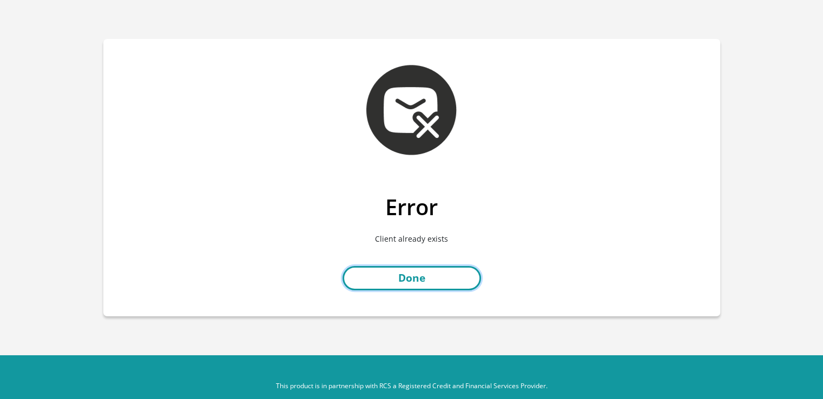
click at [437, 277] on link "Done" at bounding box center [411, 278] width 138 height 24
